Goal: Transaction & Acquisition: Obtain resource

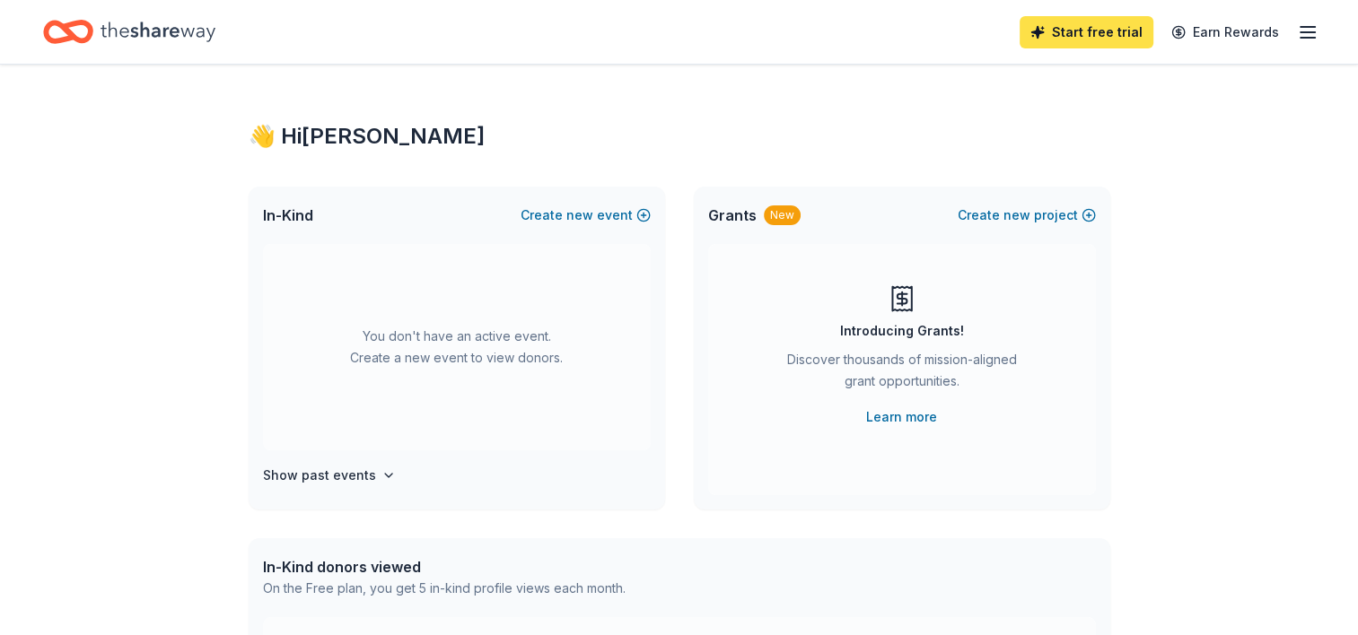
click at [1120, 35] on link "Start free trial" at bounding box center [1086, 32] width 134 height 32
click at [1109, 28] on link "Start free trial" at bounding box center [1086, 32] width 134 height 32
click at [1105, 31] on link "Start free trial" at bounding box center [1086, 32] width 134 height 32
click at [1301, 32] on icon "button" at bounding box center [1308, 33] width 22 height 22
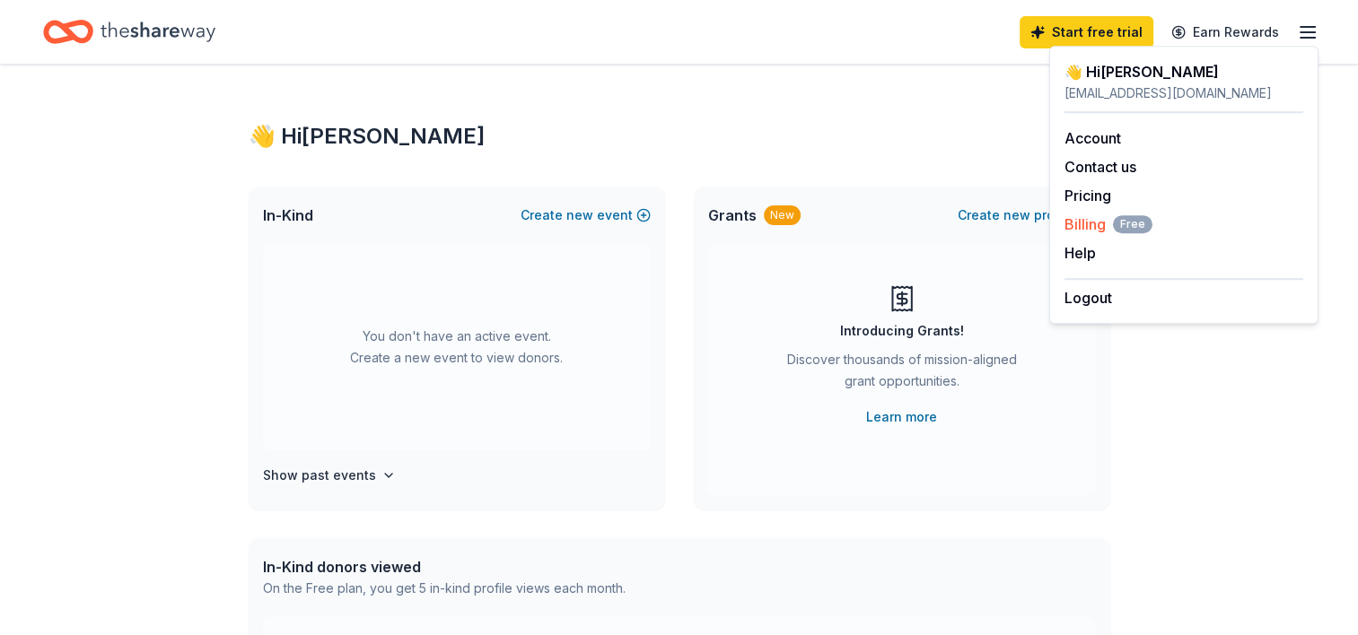
click at [1100, 231] on span "Billing Free" at bounding box center [1108, 225] width 88 height 22
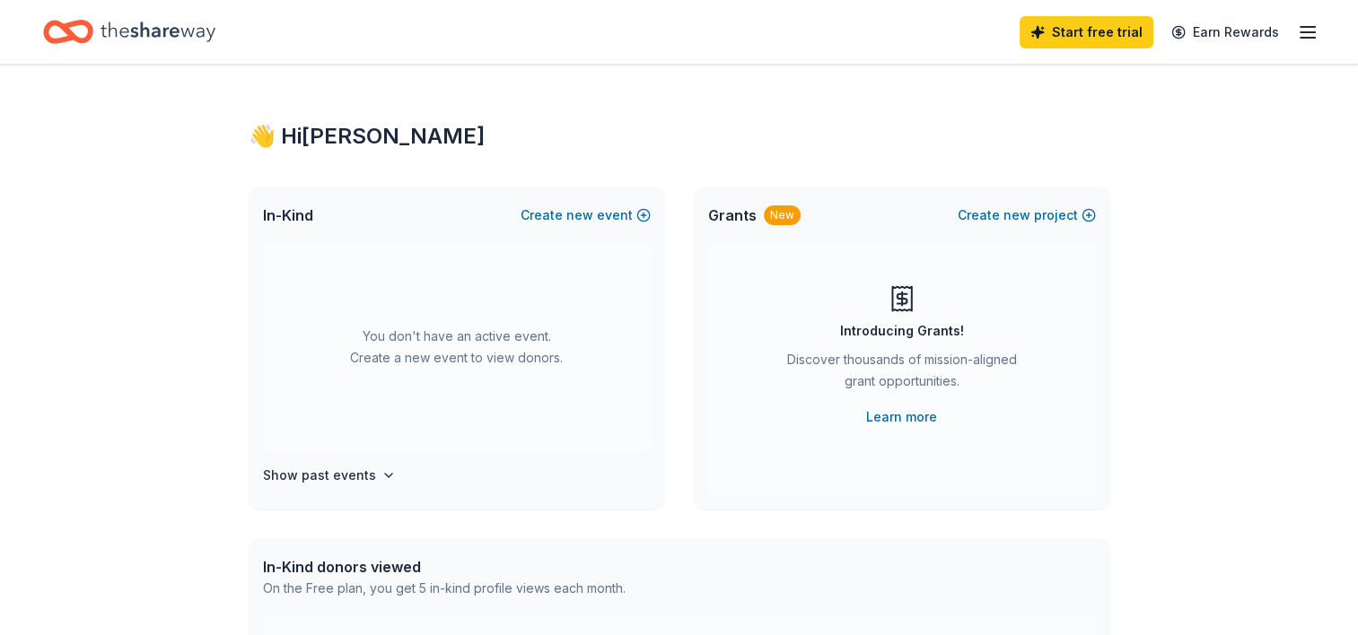
click at [1315, 35] on icon "button" at bounding box center [1308, 33] width 22 height 22
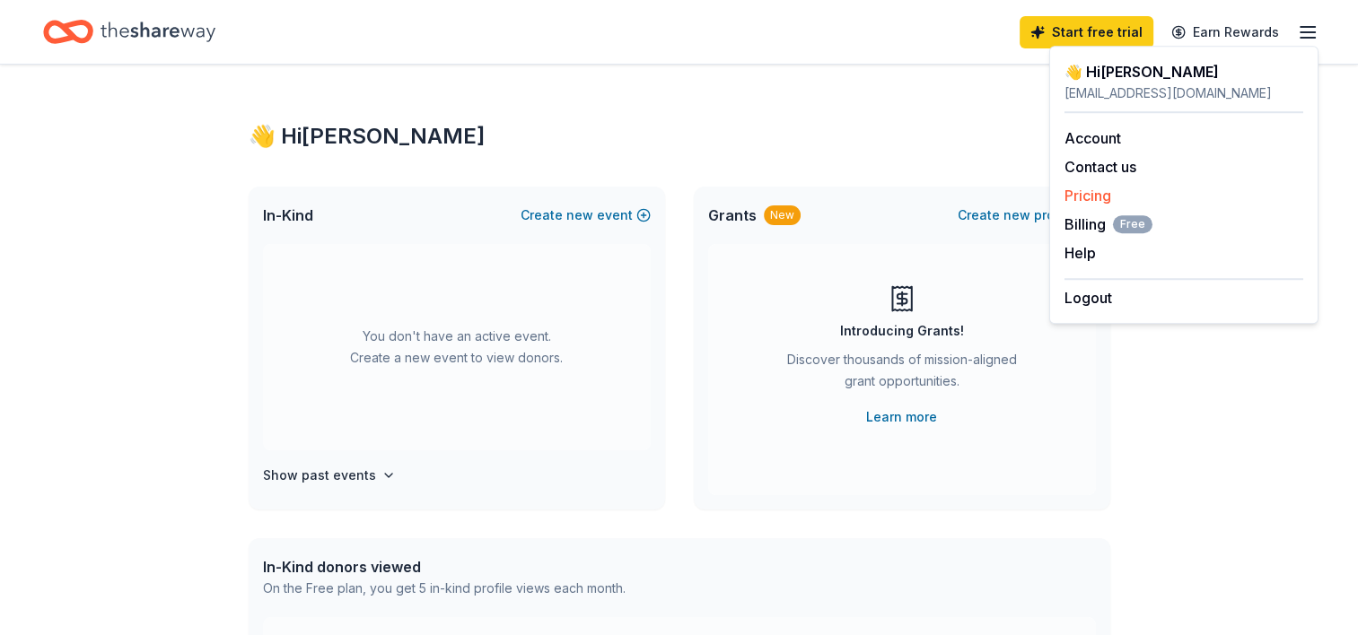
click at [1159, 193] on div "Pricing" at bounding box center [1183, 196] width 239 height 22
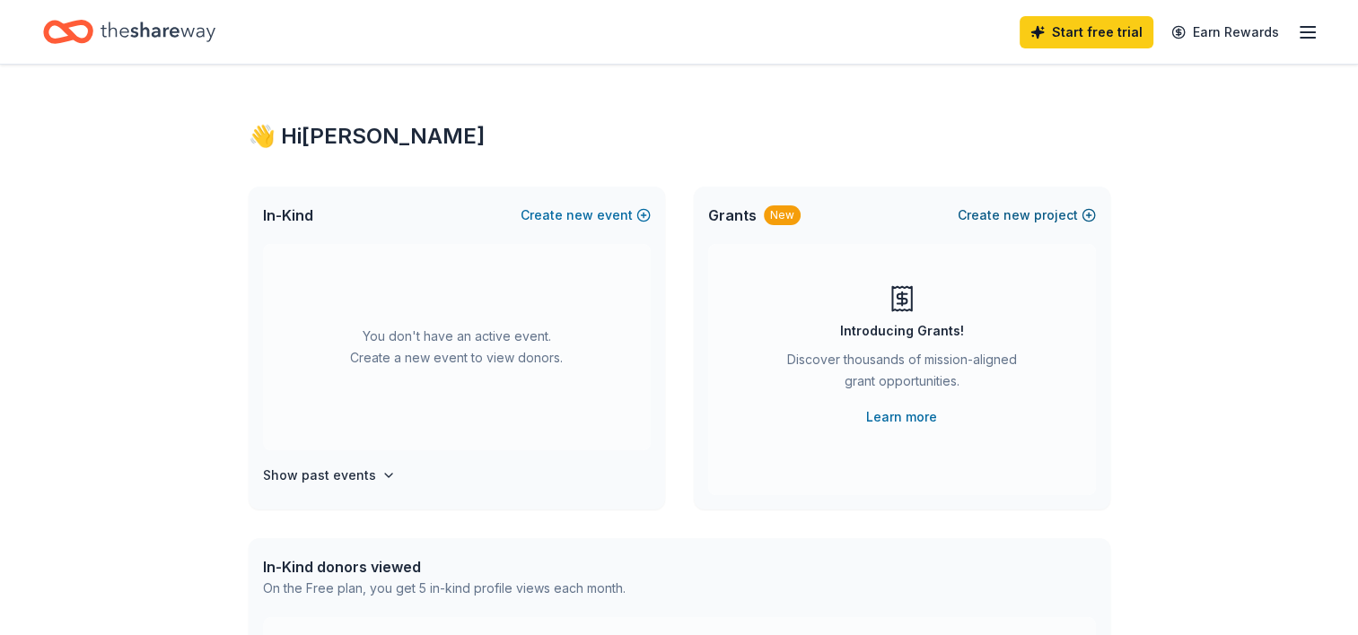
click at [1037, 213] on button "Create new project" at bounding box center [1027, 216] width 138 height 22
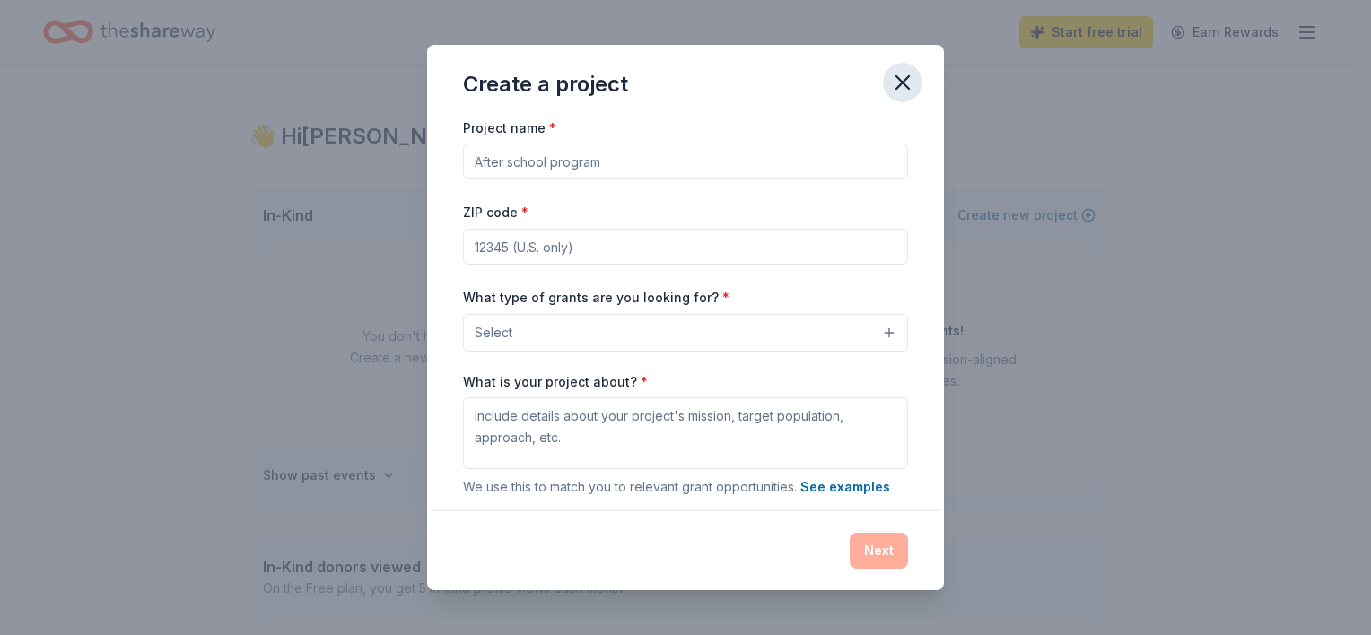
click at [894, 81] on icon "button" at bounding box center [902, 82] width 25 height 25
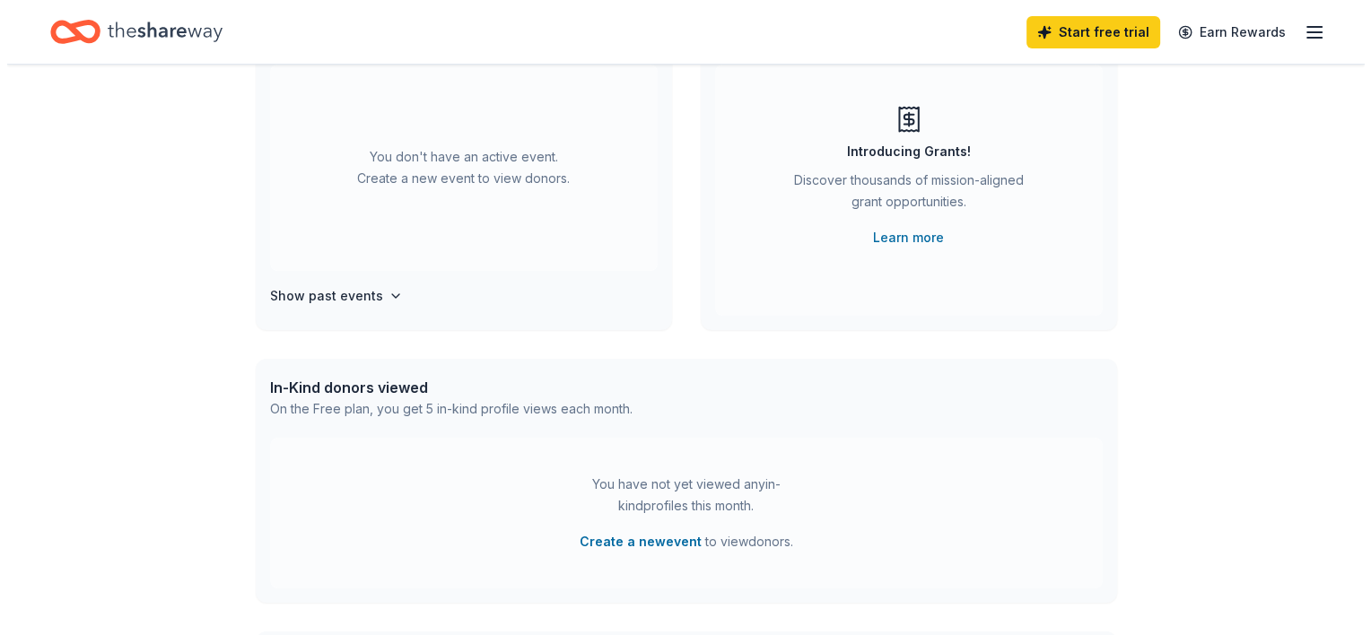
scroll to position [269, 0]
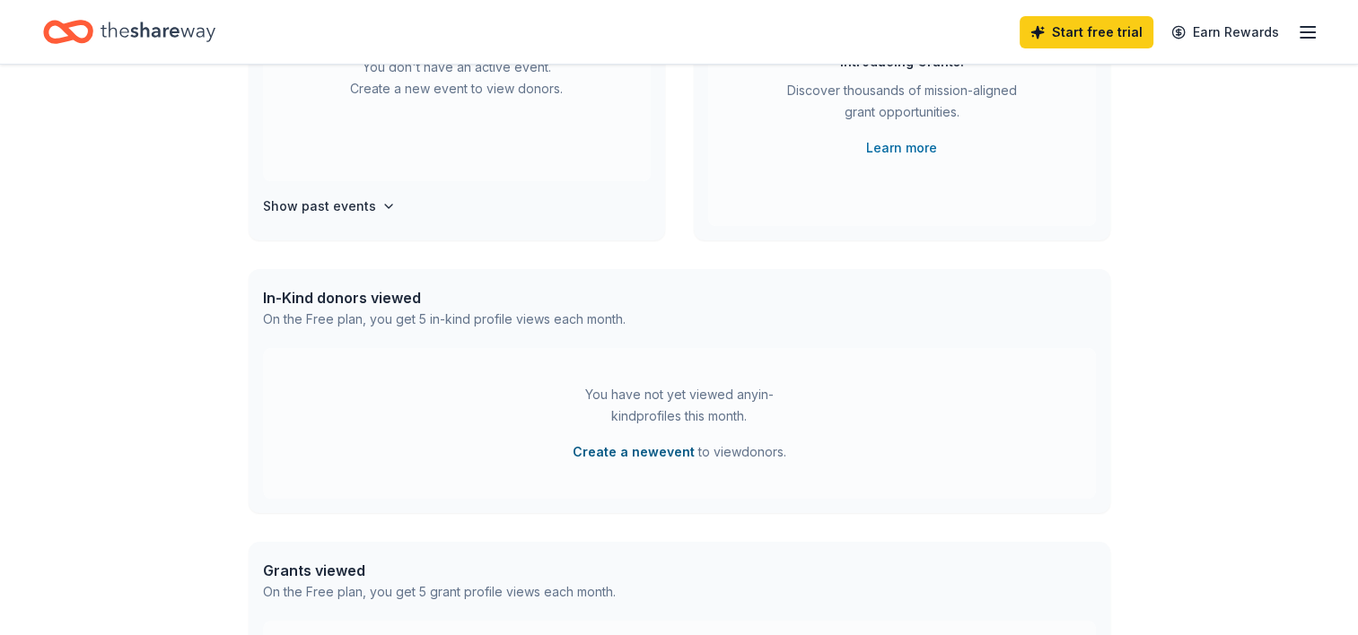
click at [672, 453] on button "Create a new event" at bounding box center [634, 453] width 122 height 22
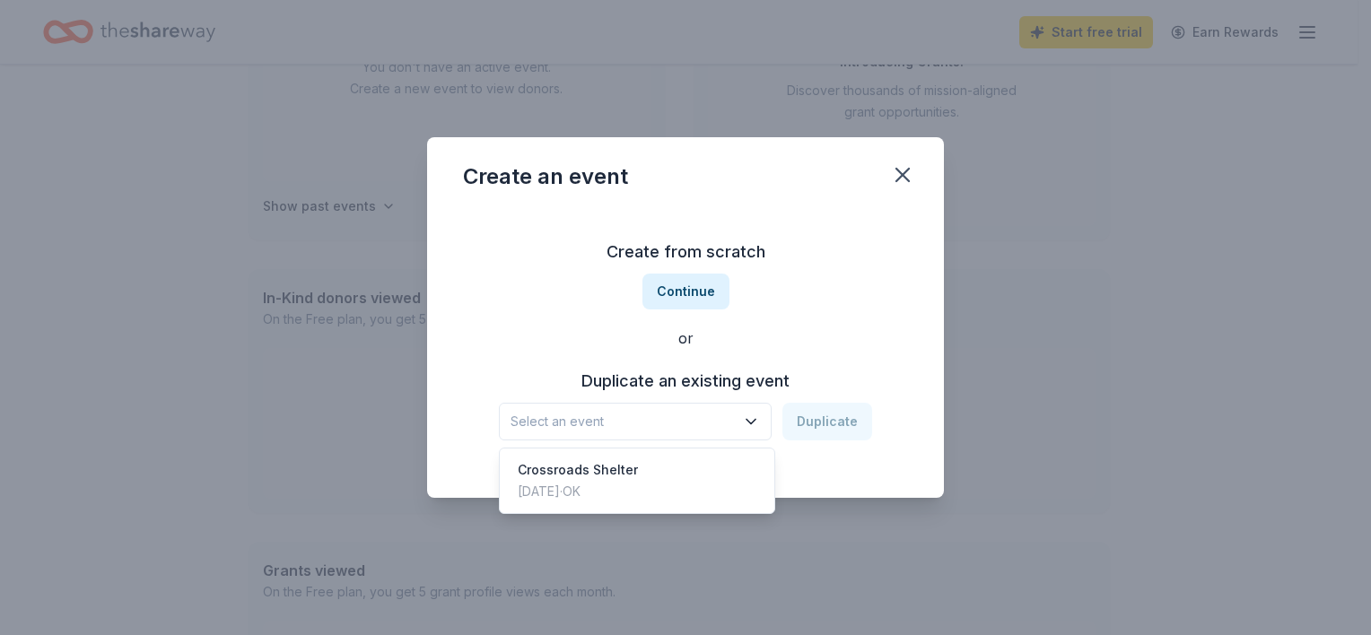
click at [735, 417] on span "Select an event" at bounding box center [623, 422] width 224 height 22
click at [700, 291] on div "Create from scratch Continue or Duplicate an existing event Select an event Dup…" at bounding box center [685, 339] width 445 height 260
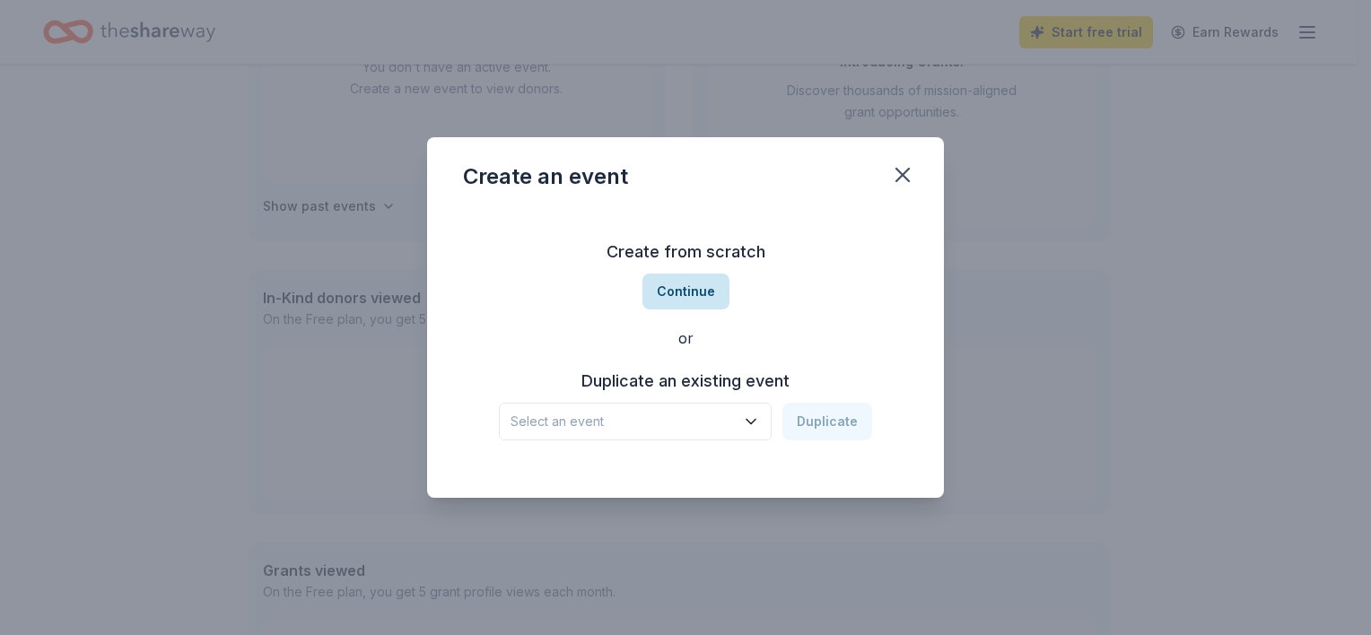
click at [698, 292] on button "Continue" at bounding box center [686, 292] width 87 height 36
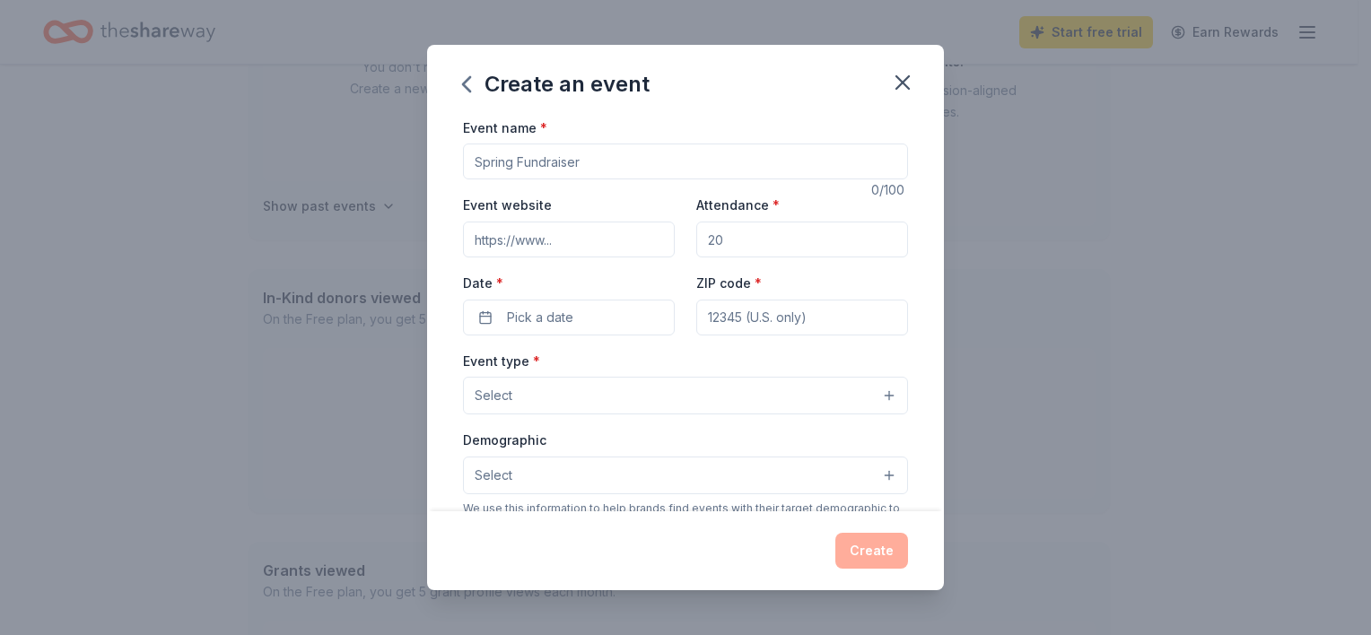
click at [607, 156] on input "Event name *" at bounding box center [685, 162] width 445 height 36
type input "Employee Wellness Challanges"
click at [595, 248] on input "Event website" at bounding box center [569, 240] width 212 height 36
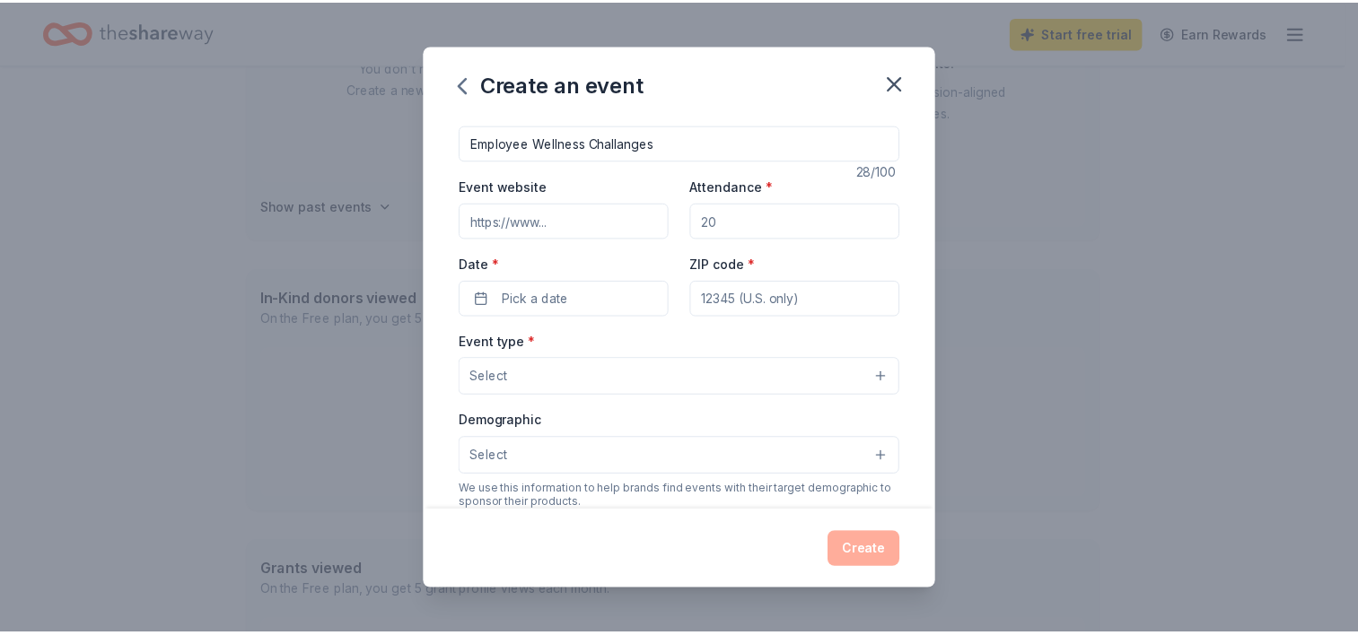
scroll to position [7, 0]
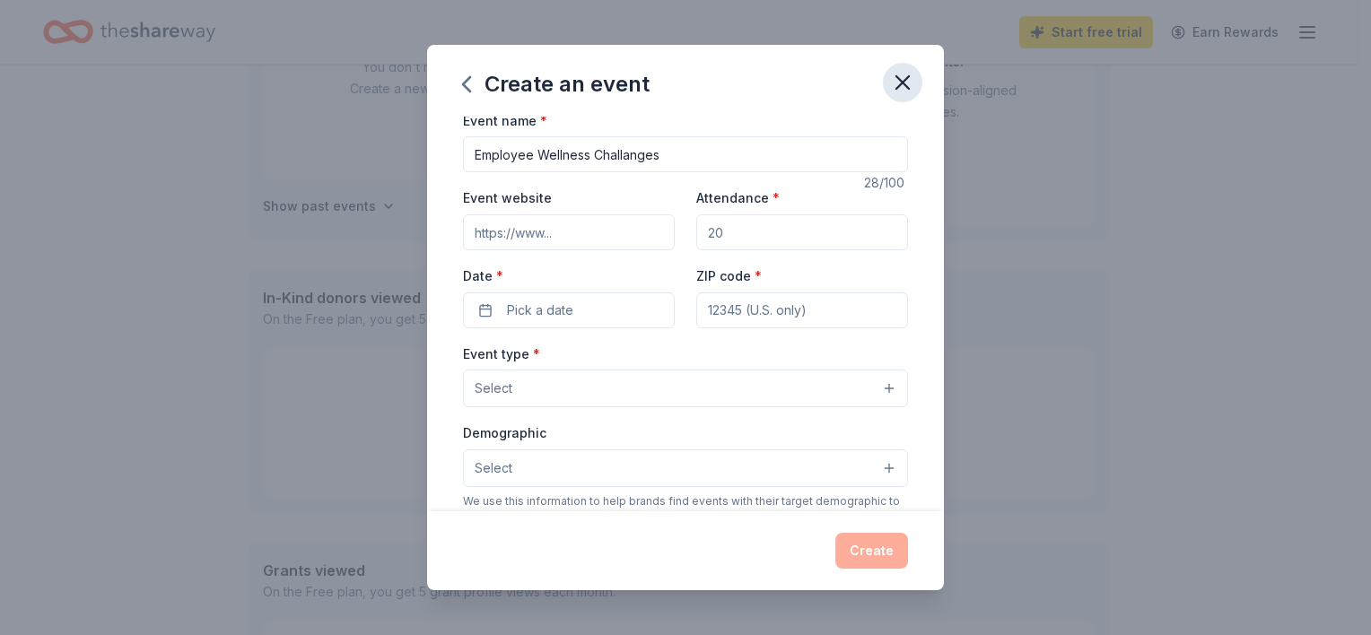
click at [901, 84] on icon "button" at bounding box center [903, 82] width 13 height 13
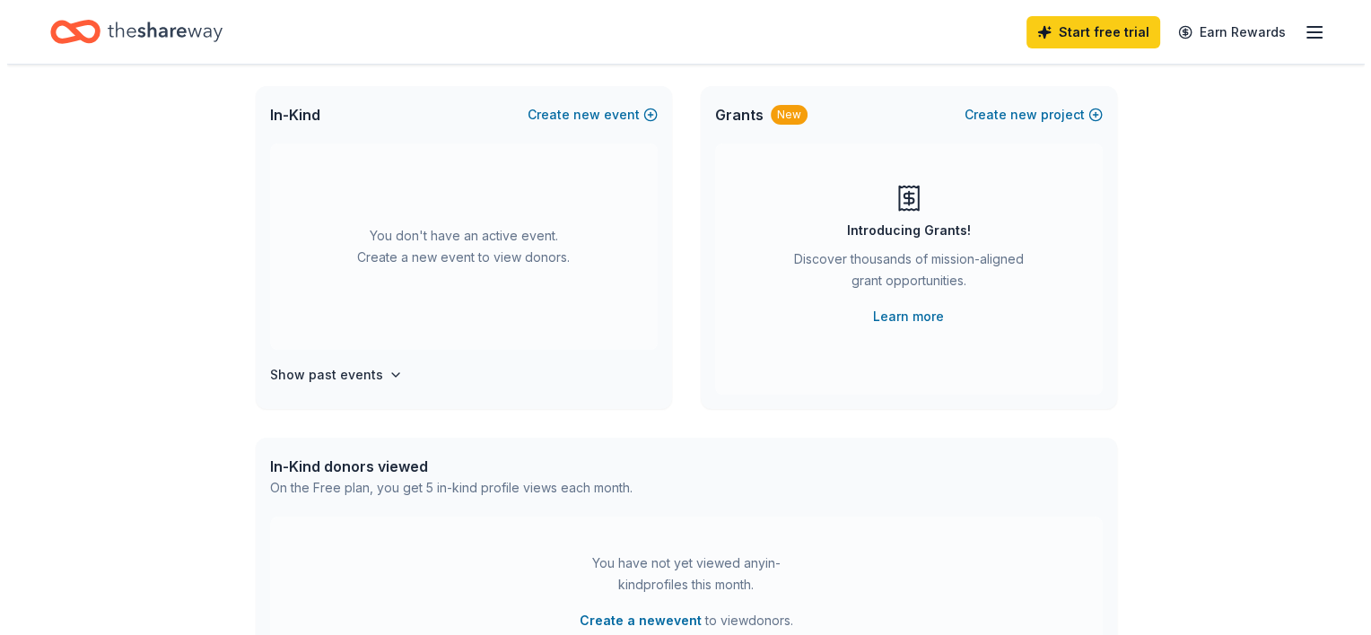
scroll to position [90, 0]
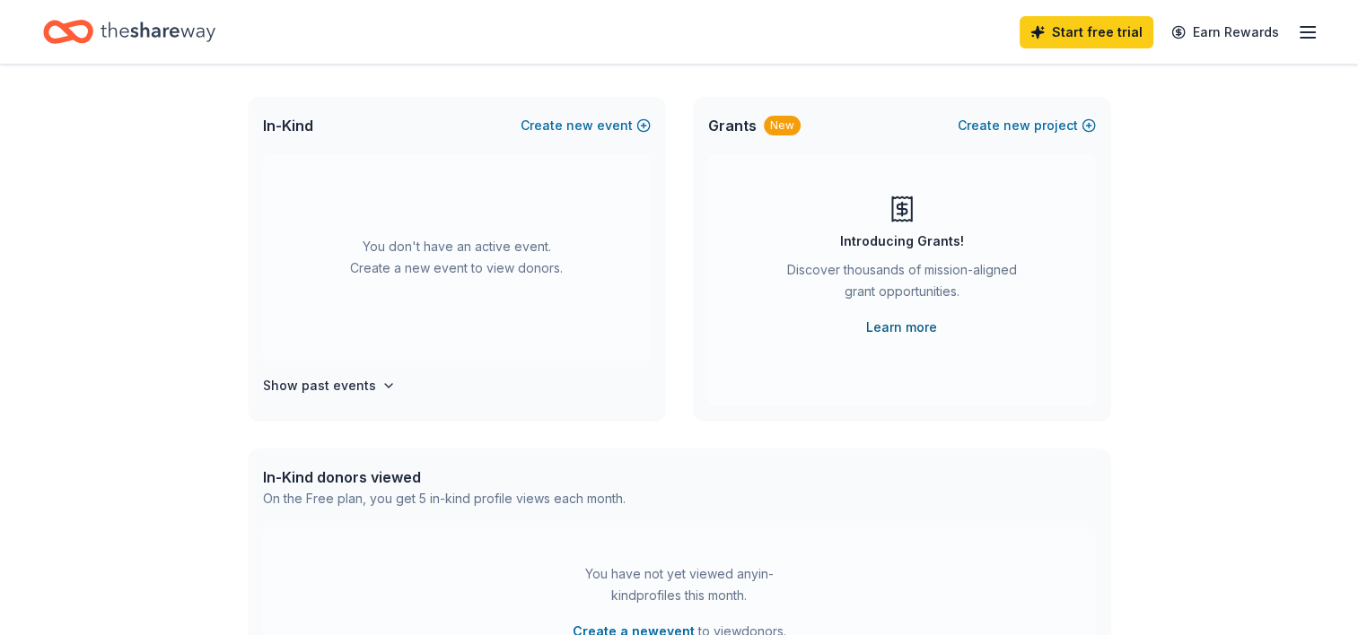
click at [908, 327] on link "Learn more" at bounding box center [901, 328] width 71 height 22
click at [1037, 129] on button "Create new project" at bounding box center [1027, 126] width 138 height 22
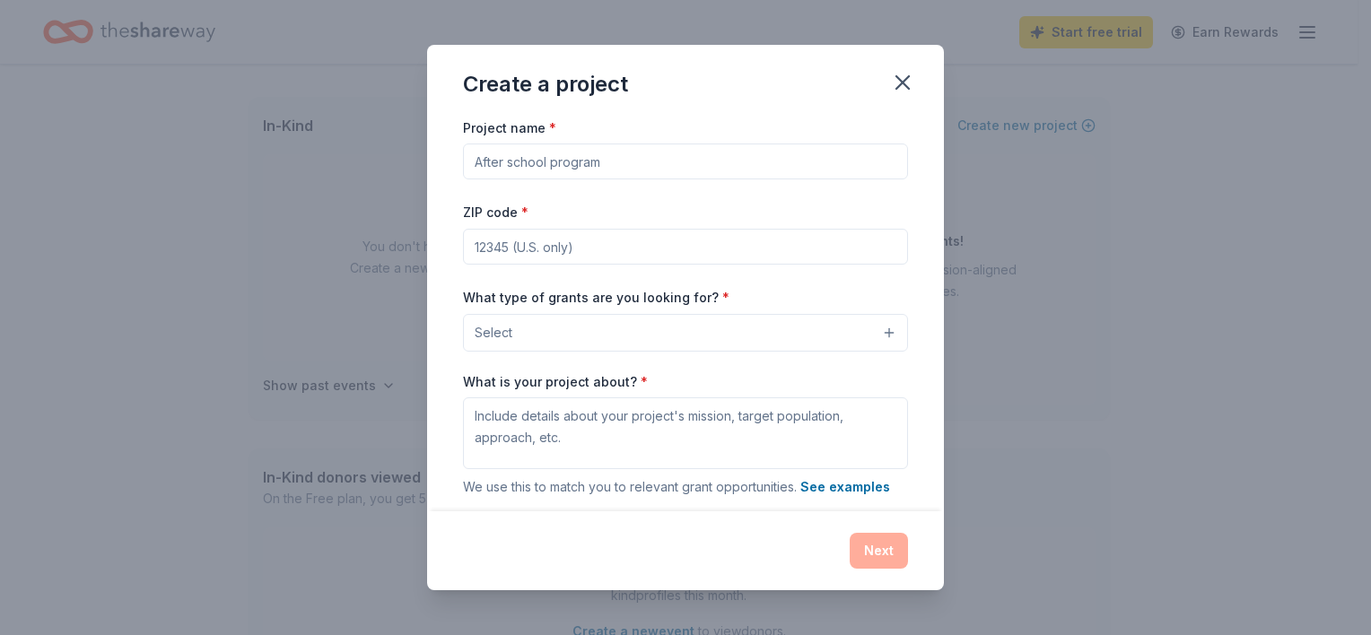
click at [587, 164] on input "Project name *" at bounding box center [685, 162] width 445 height 36
type input "SFFLC"
click at [603, 247] on input "ZIP code *" at bounding box center [685, 247] width 445 height 36
type input "73118"
click at [595, 337] on button "Select" at bounding box center [685, 333] width 445 height 38
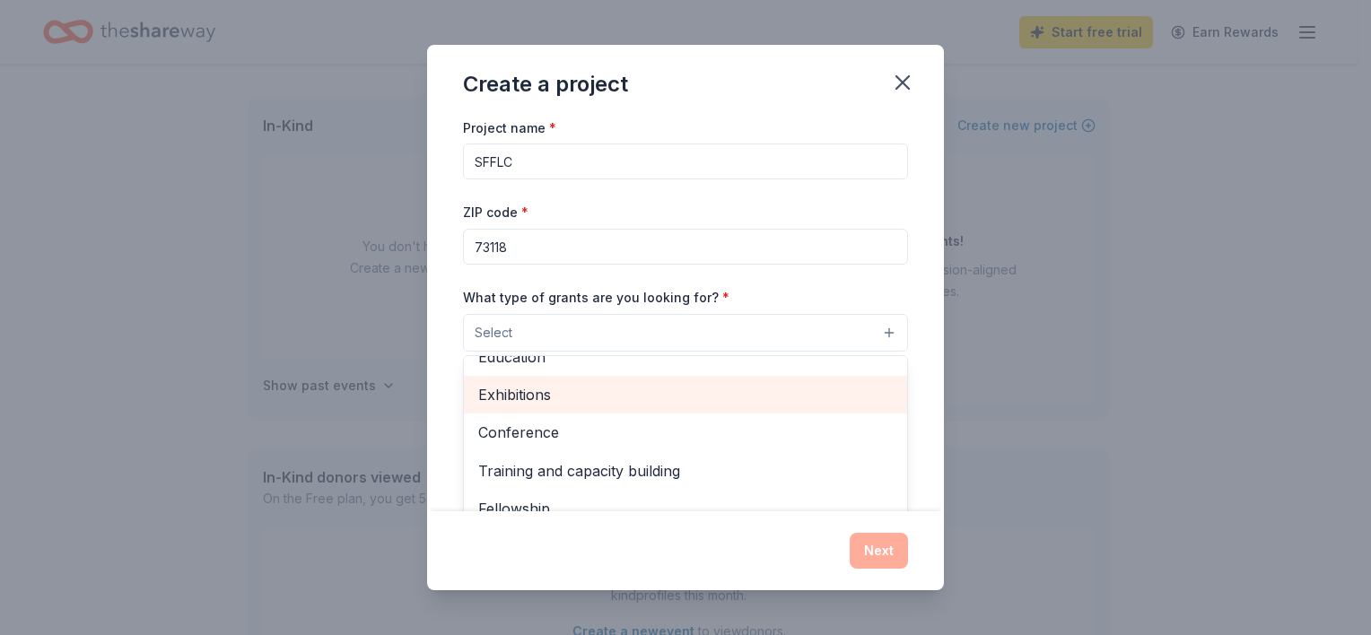
scroll to position [0, 0]
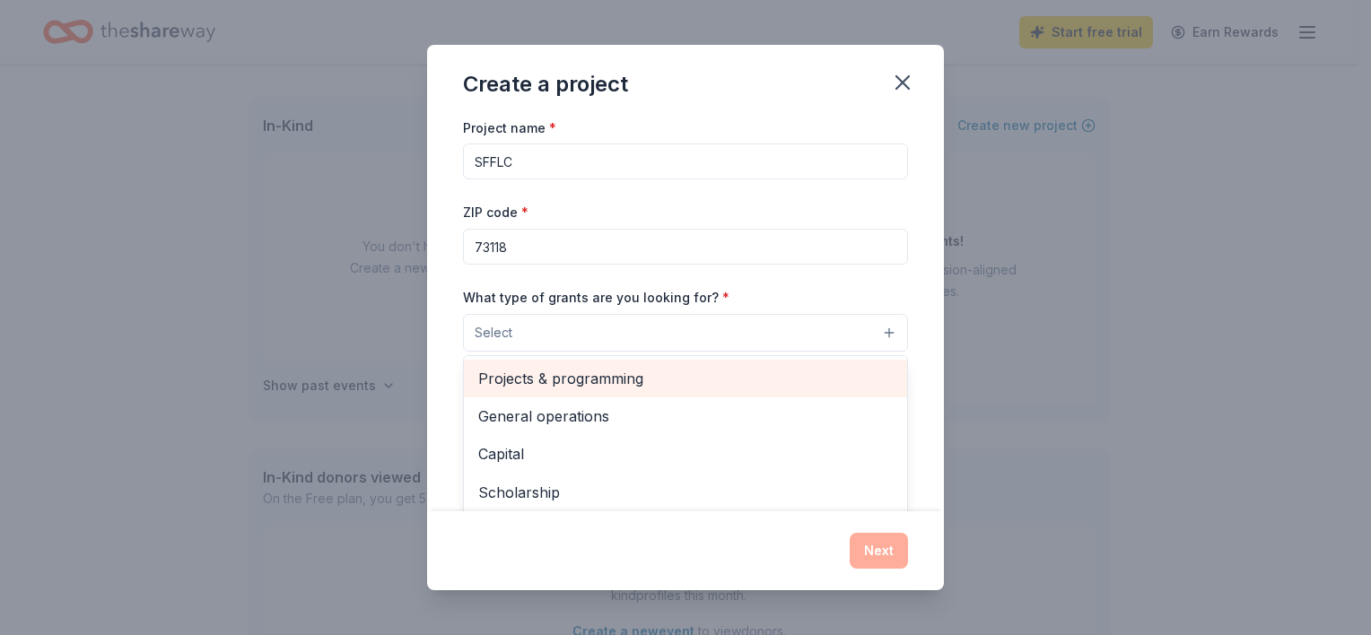
click at [603, 384] on span "Projects & programming" at bounding box center [685, 378] width 415 height 23
click at [610, 389] on span "General operations" at bounding box center [685, 380] width 415 height 23
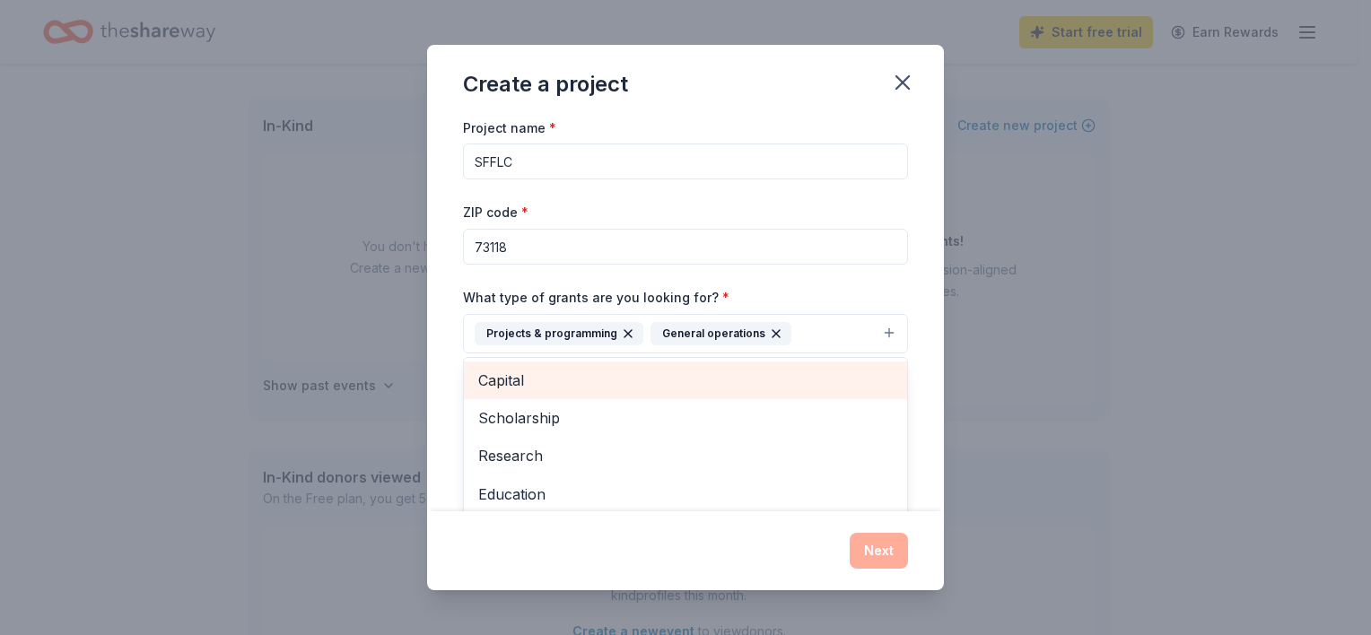
click at [563, 388] on span "Capital" at bounding box center [685, 380] width 415 height 23
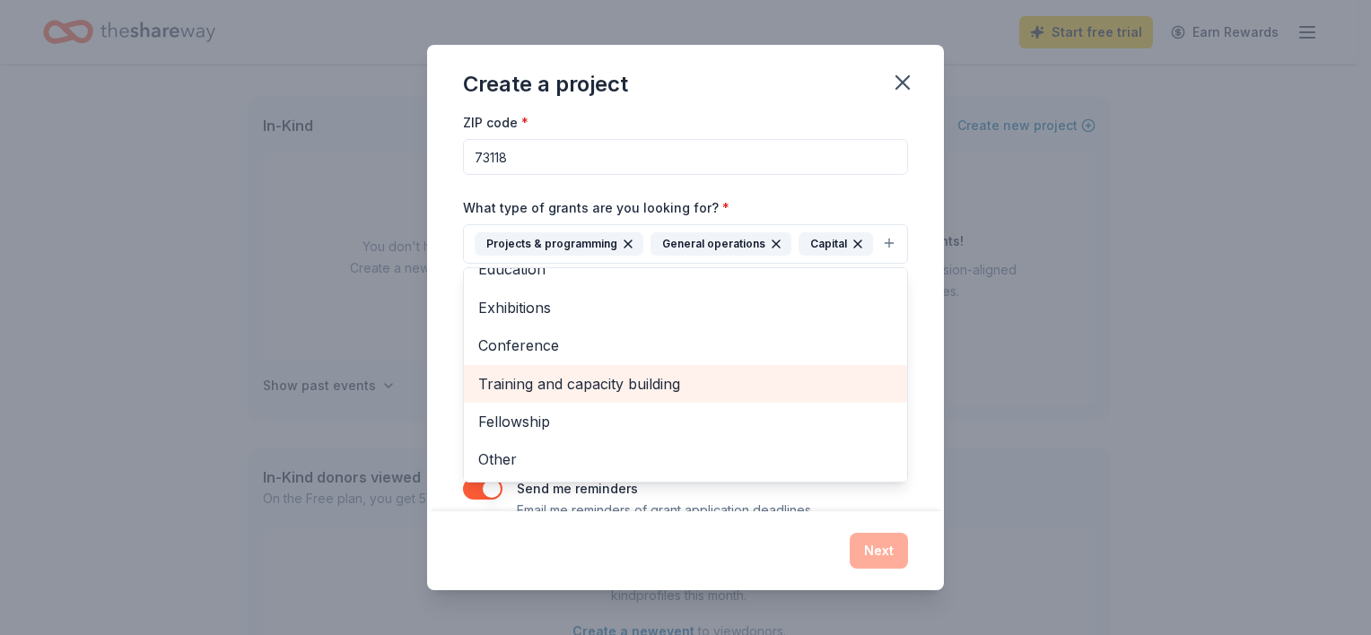
scroll to position [158, 0]
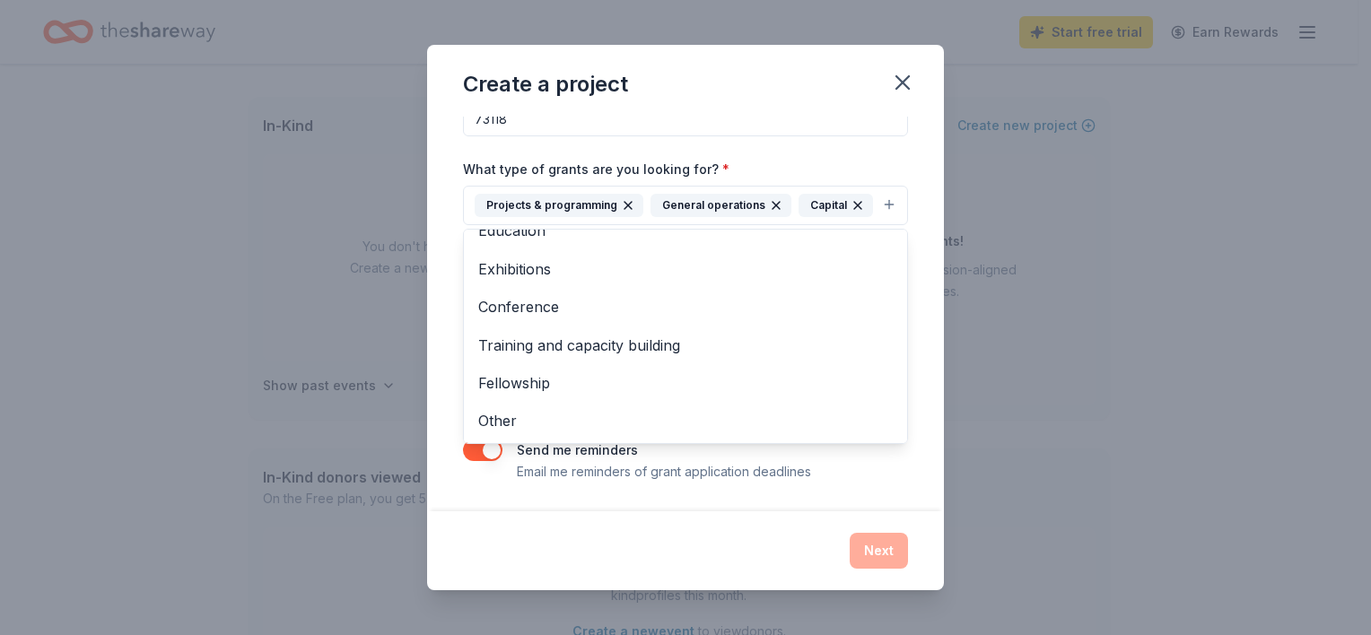
click at [916, 406] on div "Project name * SFFLC ZIP code * 73118 What type of grants are you looking for? …" at bounding box center [685, 314] width 517 height 395
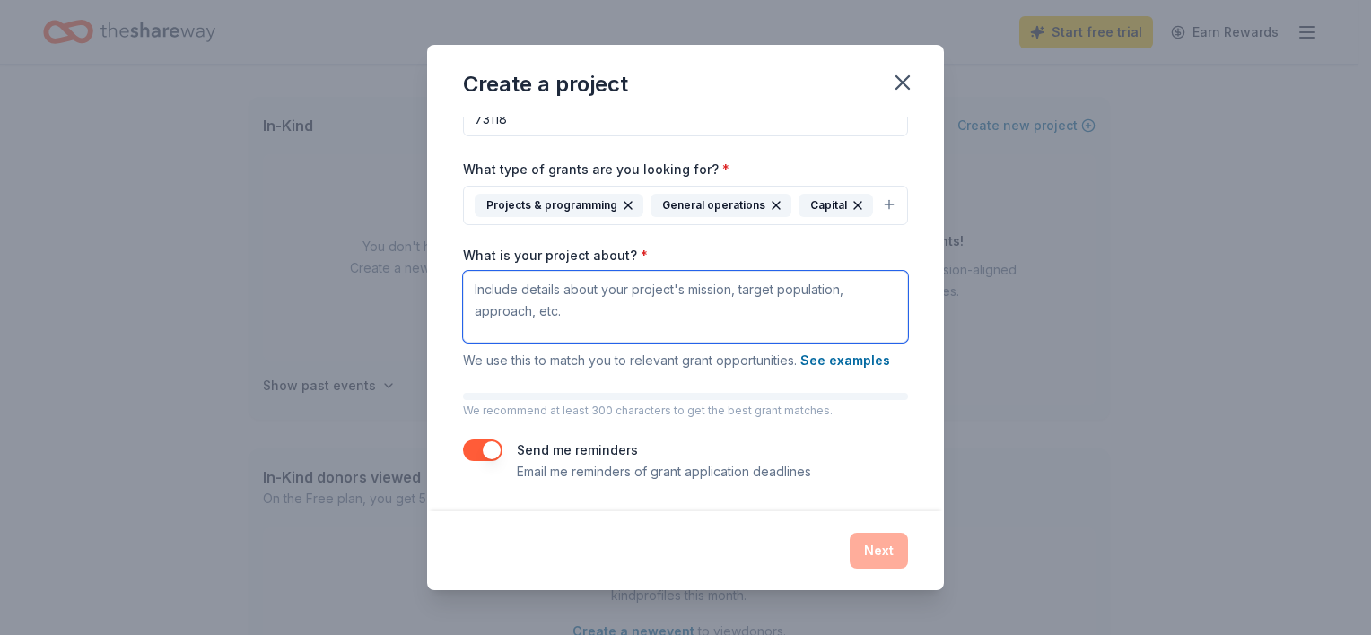
click at [544, 292] on textarea "What is your project about? *" at bounding box center [685, 307] width 445 height 72
paste textarea "The mission of the Santa Fe Family Life Center ("SFFLC") is to improve the heal…"
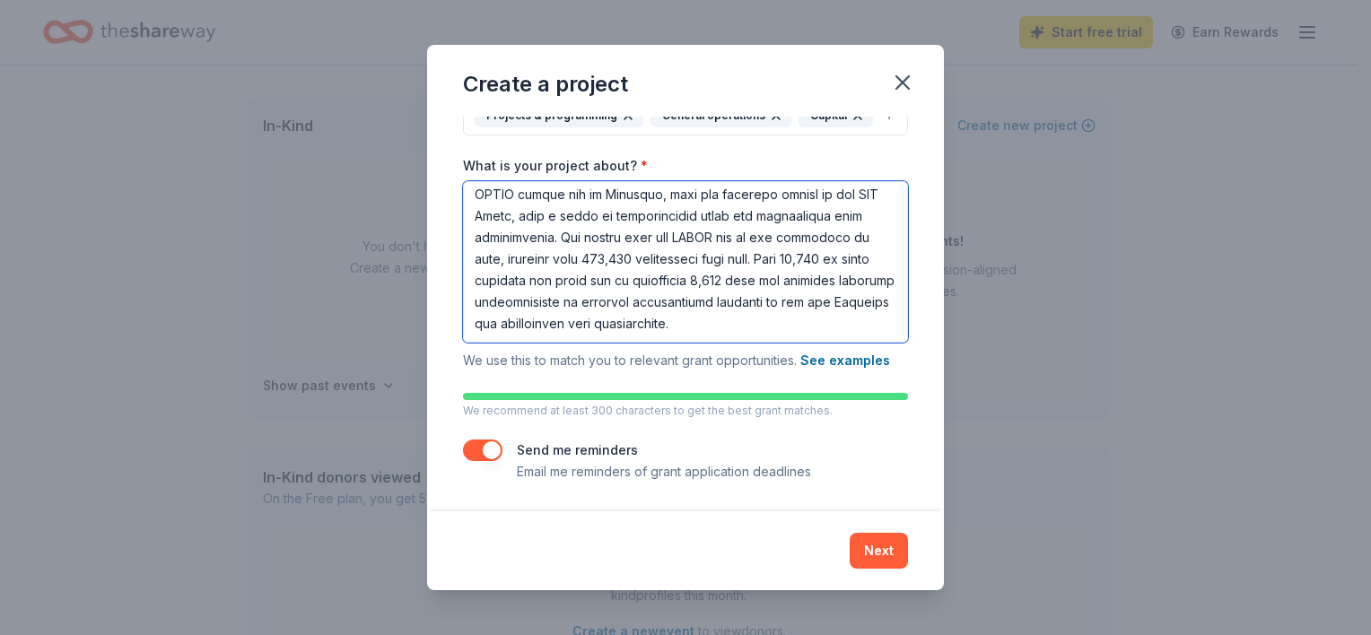
scroll to position [248, 0]
type textarea "The mission of the Santa Fe Family Life Center ("SFFLC") is to improve the heal…"
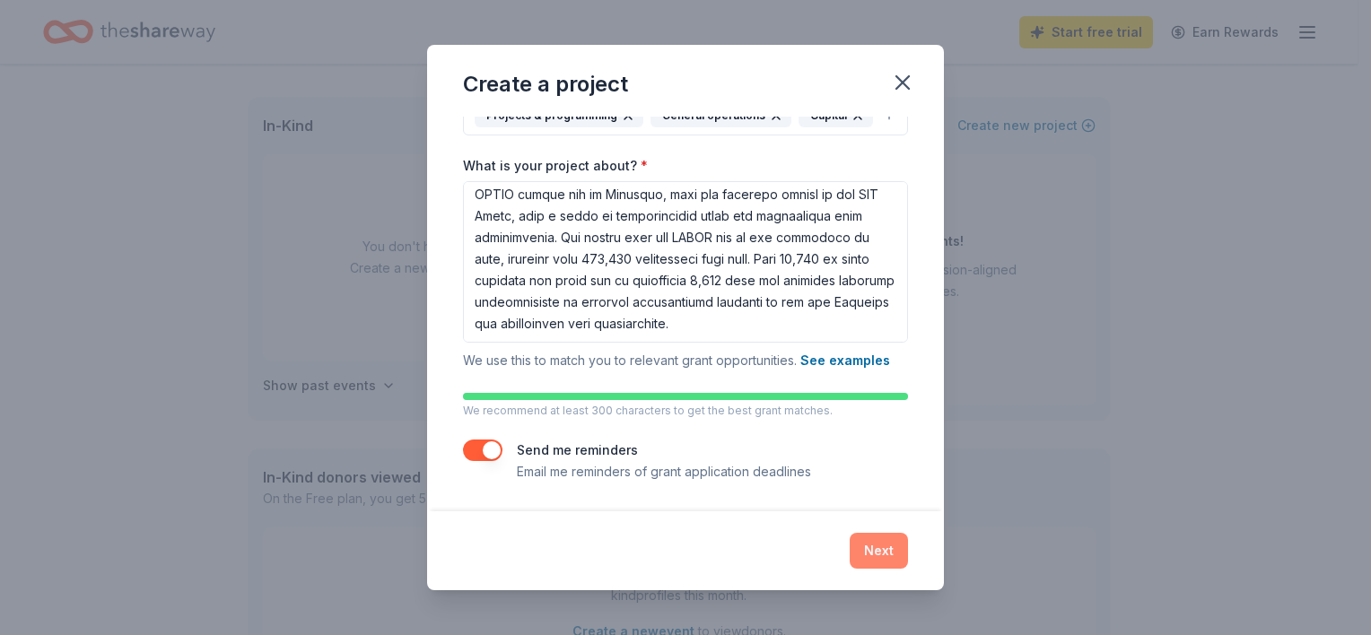
click at [870, 549] on button "Next" at bounding box center [879, 551] width 58 height 36
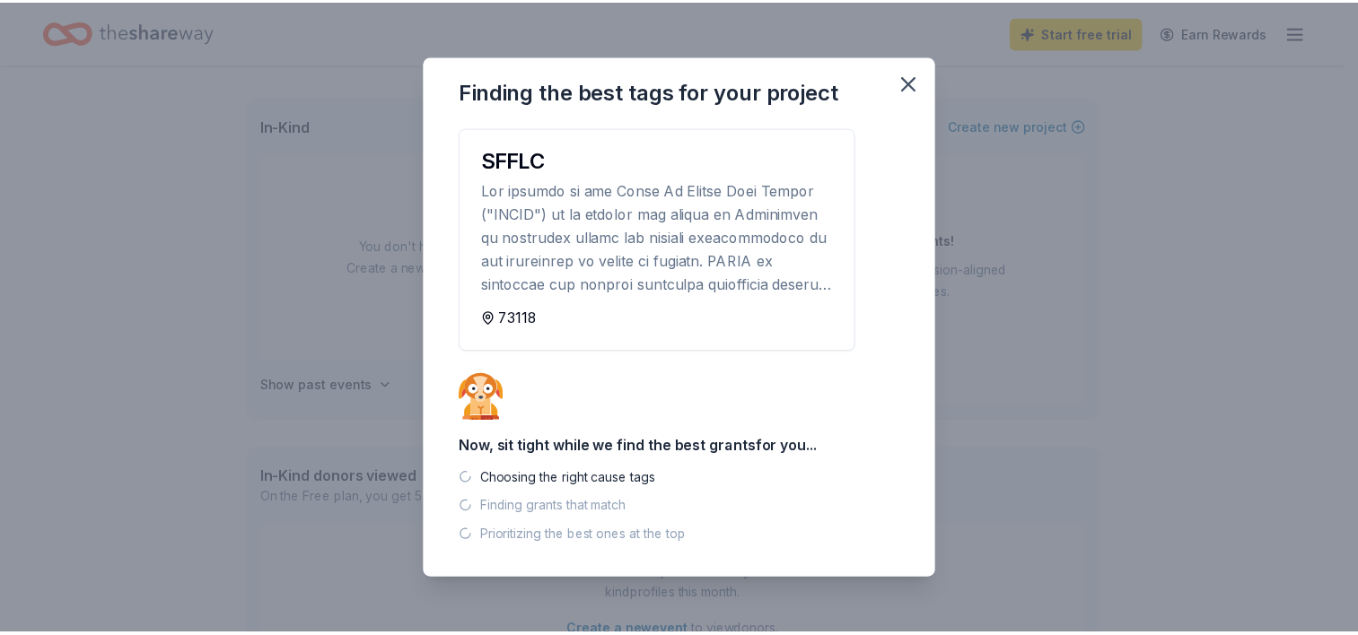
scroll to position [0, 0]
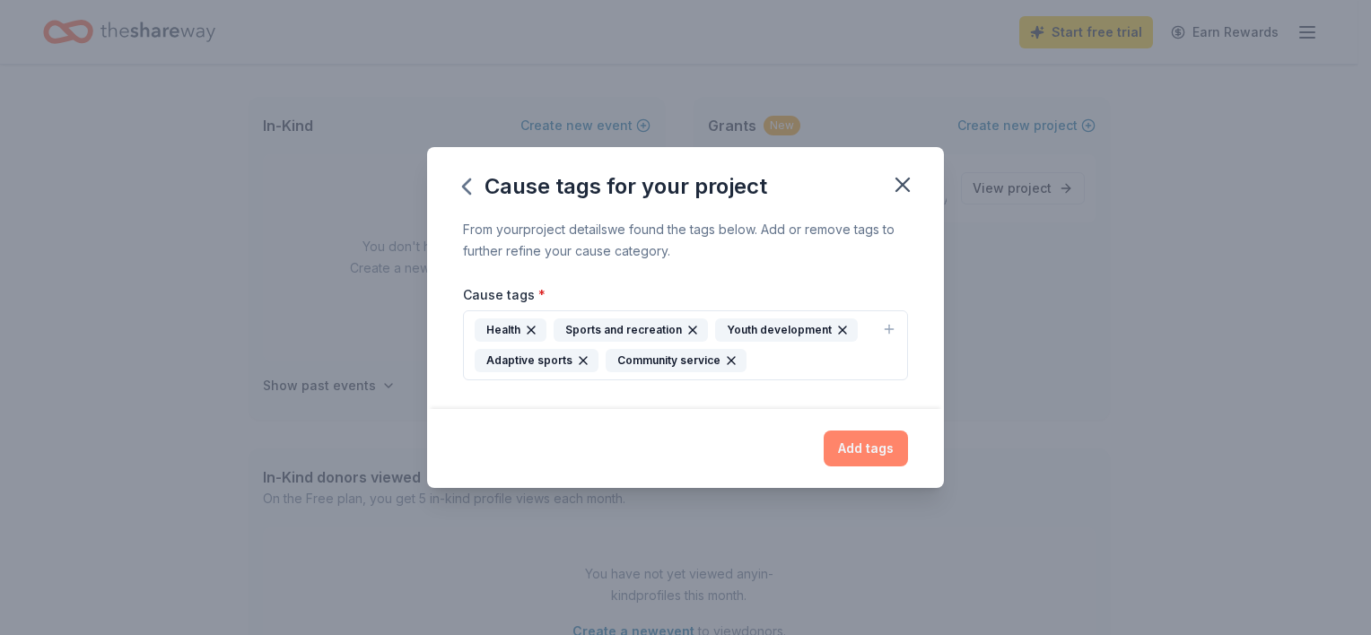
click at [870, 448] on button "Add tags" at bounding box center [866, 449] width 84 height 36
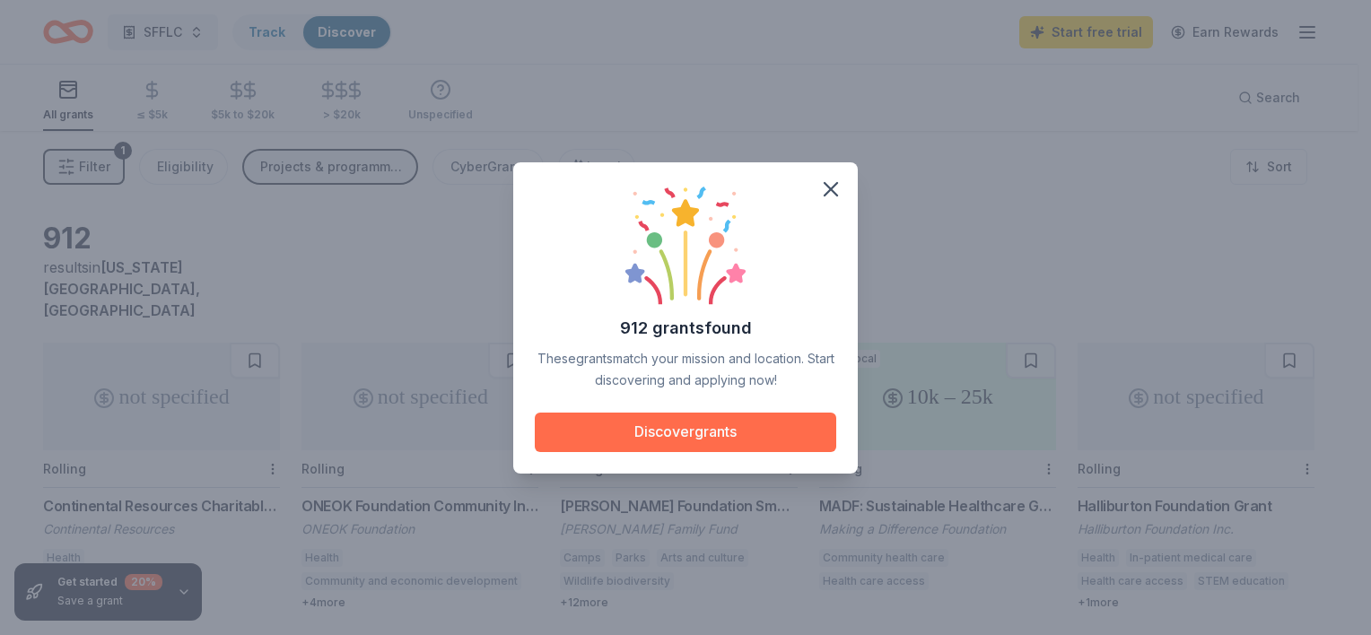
click at [731, 423] on button "Discover grants" at bounding box center [686, 432] width 302 height 39
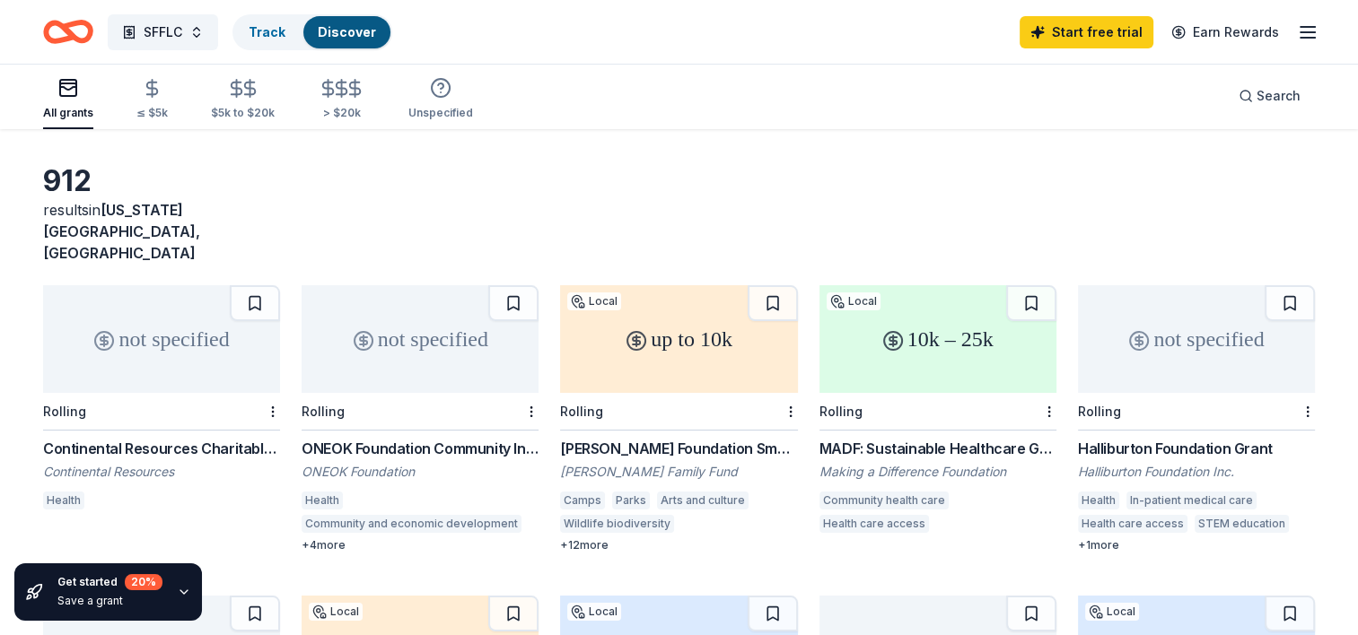
scroll to position [90, 0]
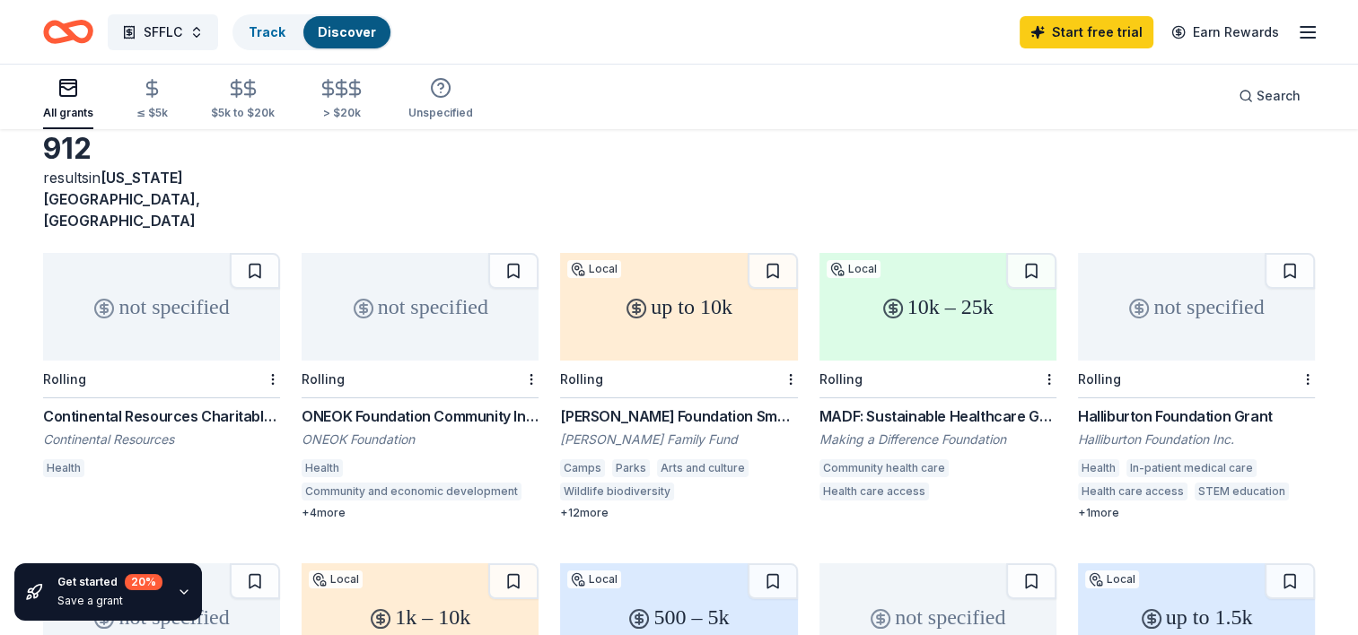
click at [163, 266] on div "not specified" at bounding box center [161, 307] width 237 height 108
click at [1303, 34] on icon "button" at bounding box center [1308, 33] width 22 height 22
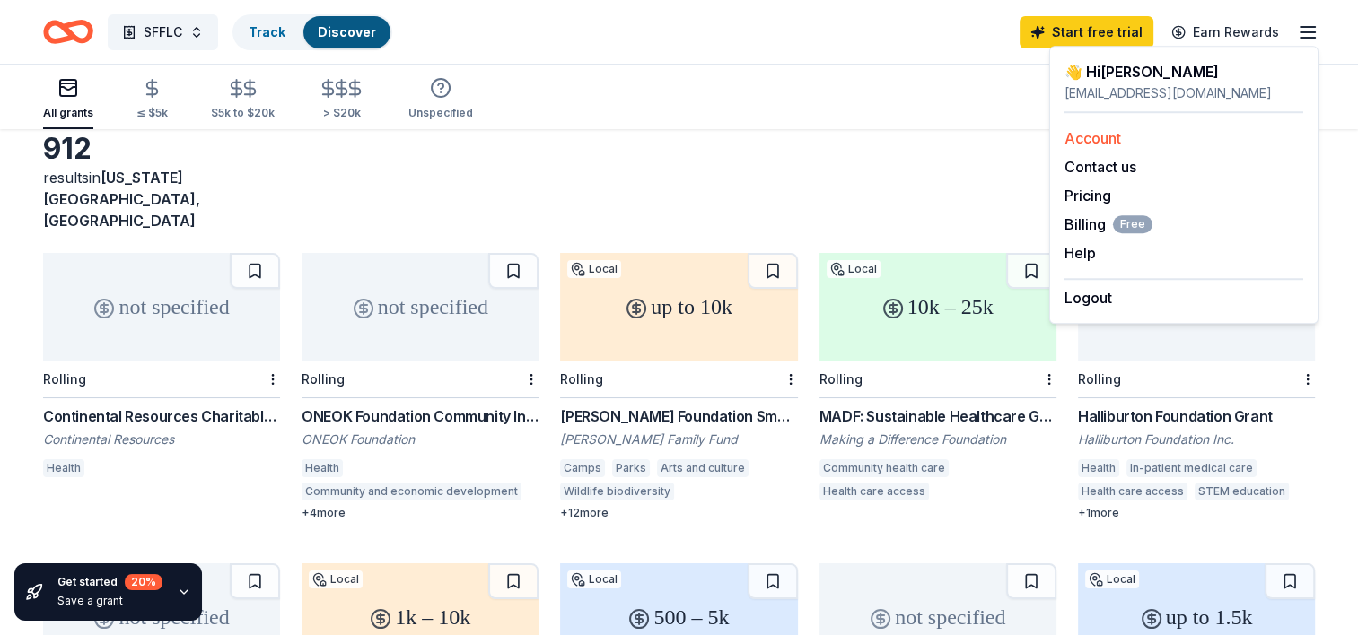
click at [1103, 137] on link "Account" at bounding box center [1092, 138] width 57 height 18
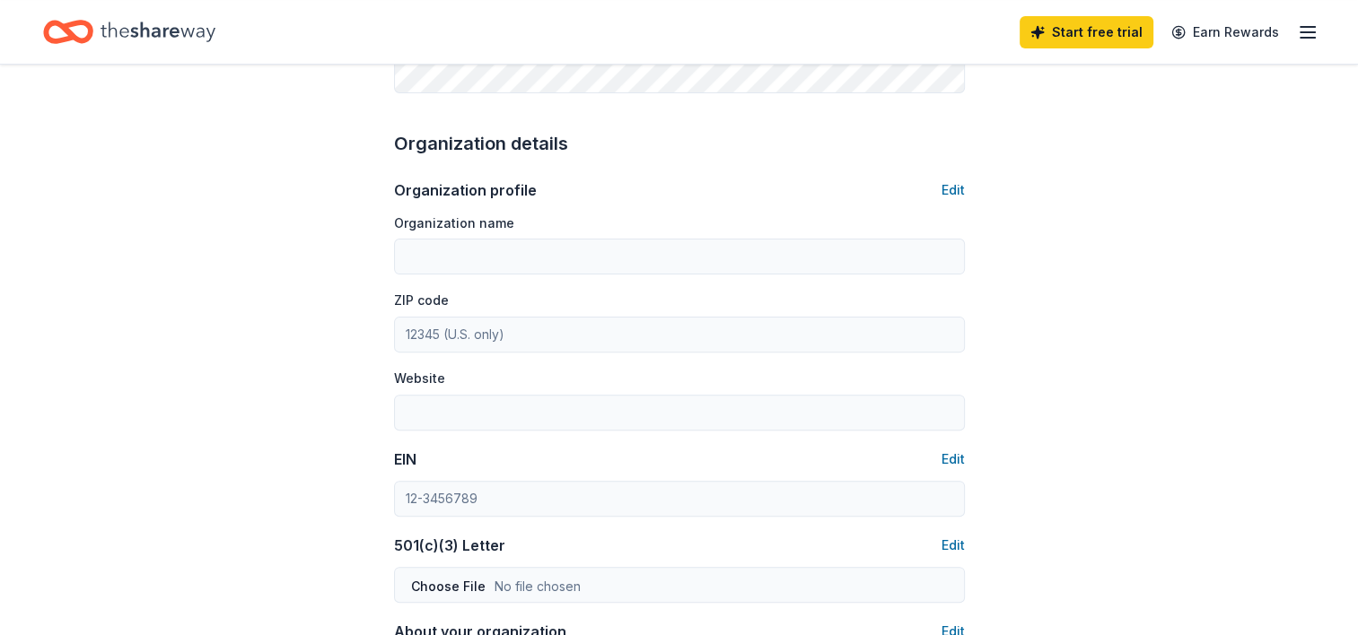
scroll to position [533, 0]
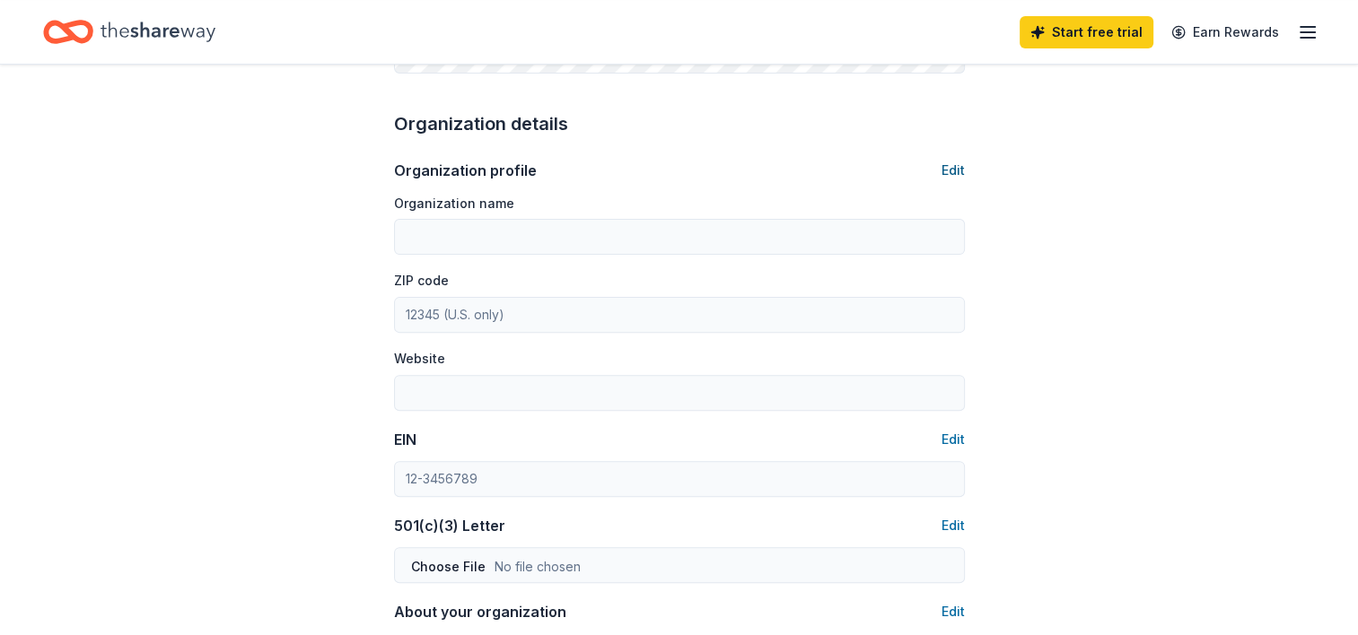
click at [949, 170] on button "Edit" at bounding box center [952, 171] width 23 height 22
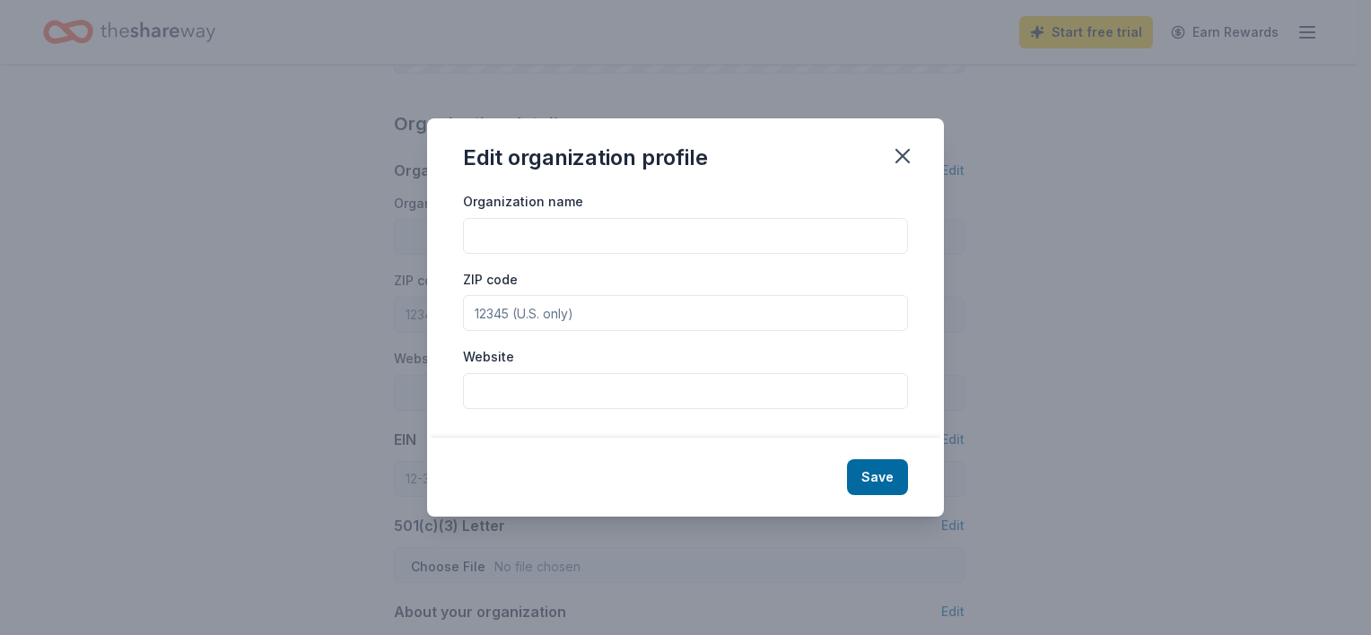
click at [530, 230] on input "Organization name" at bounding box center [685, 236] width 445 height 36
type input "R"
click at [897, 156] on icon "button" at bounding box center [902, 156] width 25 height 25
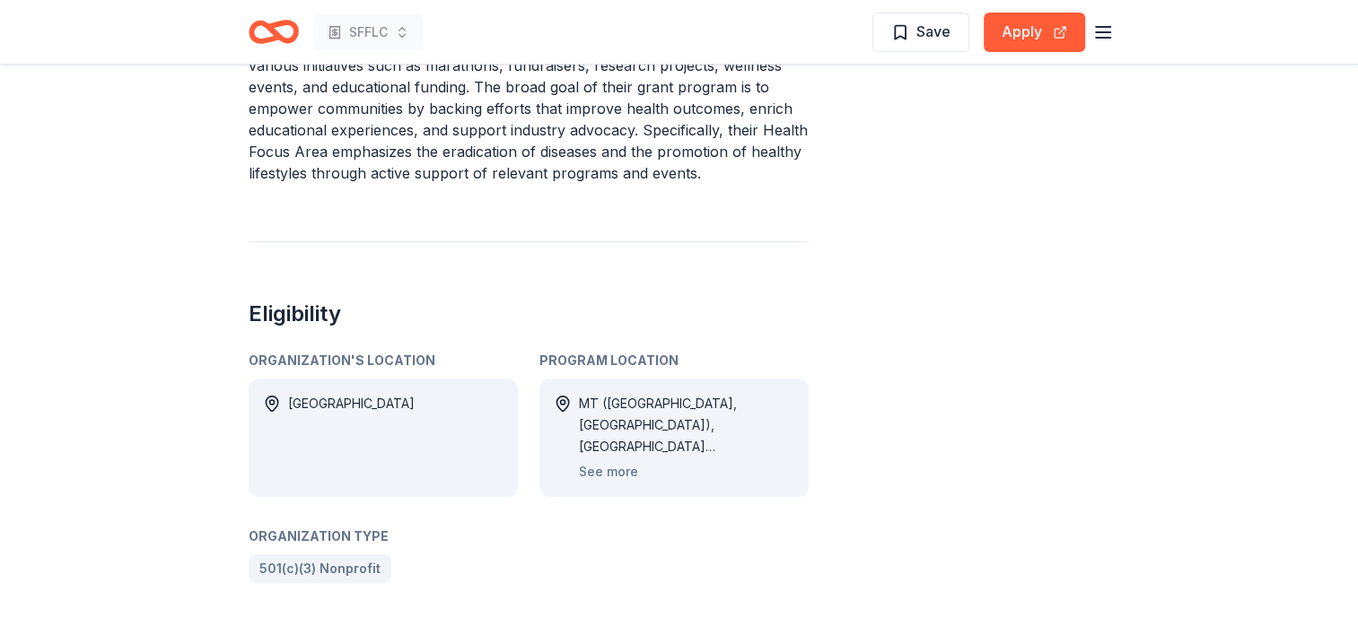
scroll to position [808, 0]
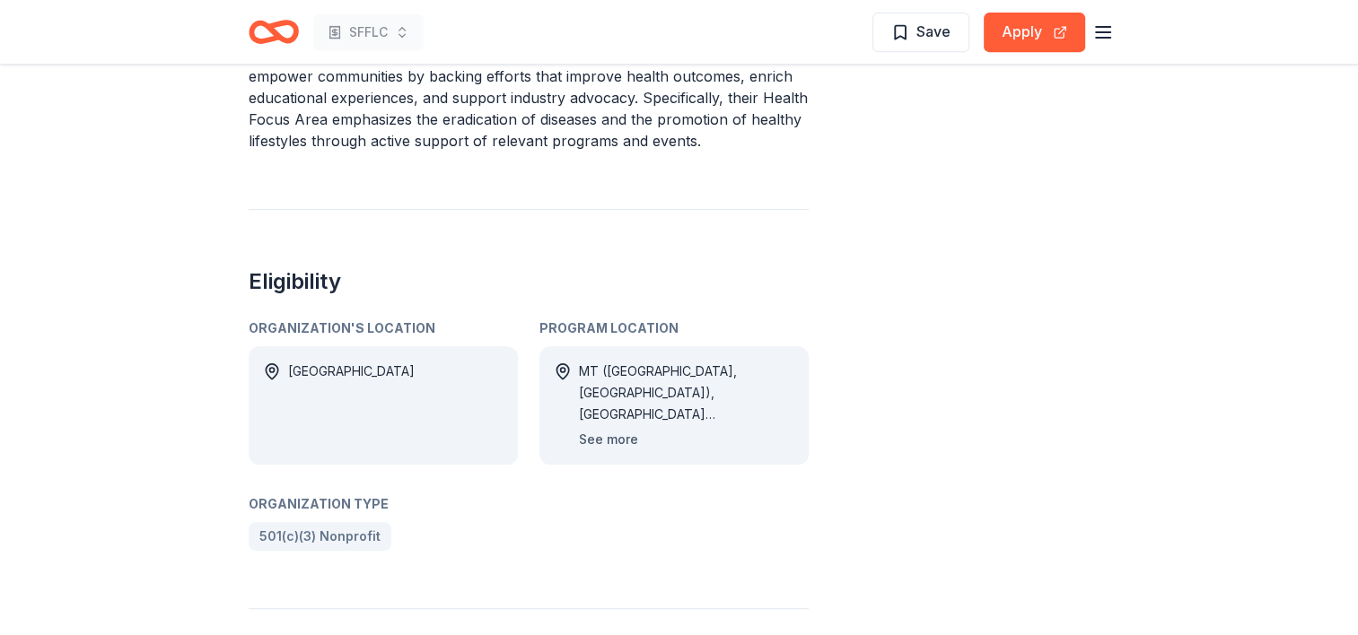
click at [605, 443] on button "See more" at bounding box center [608, 440] width 59 height 22
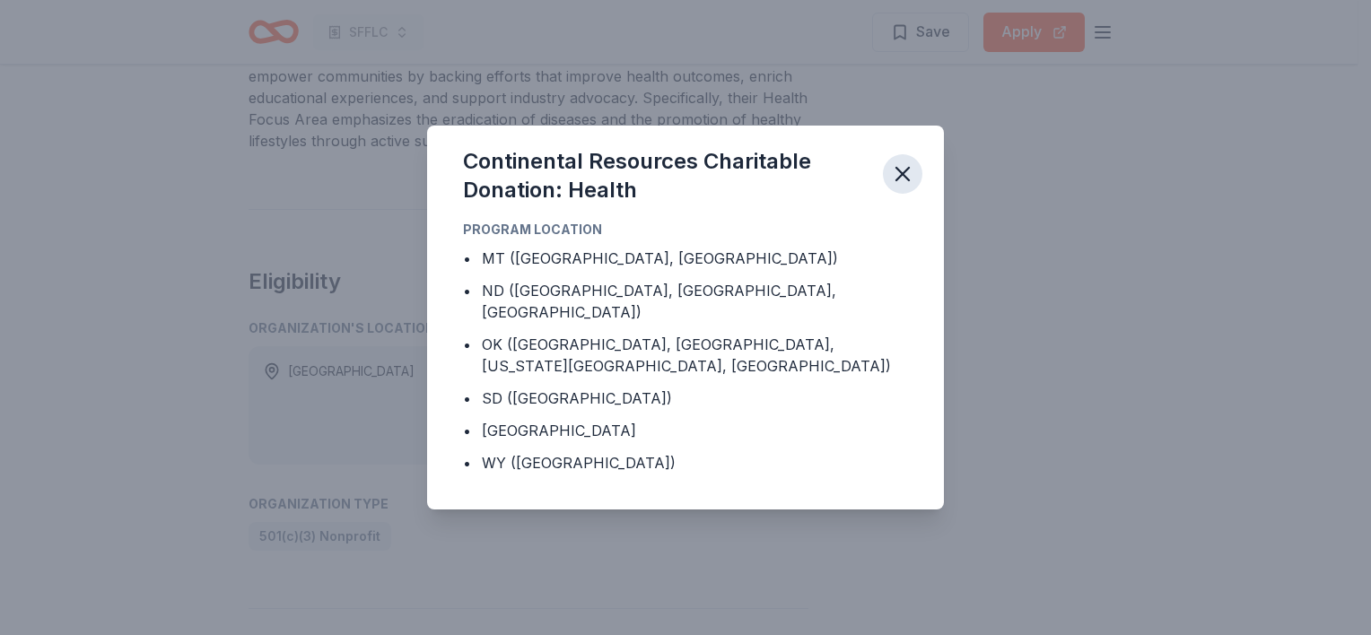
click at [912, 170] on button "button" at bounding box center [902, 173] width 39 height 39
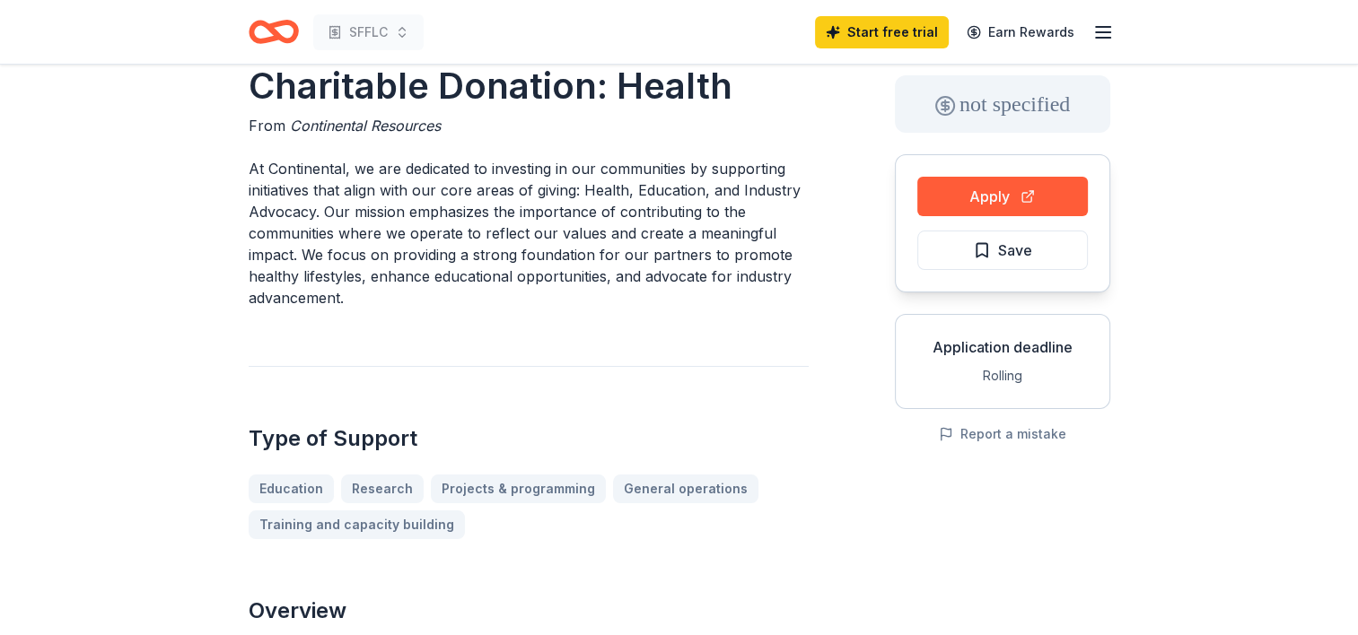
scroll to position [0, 0]
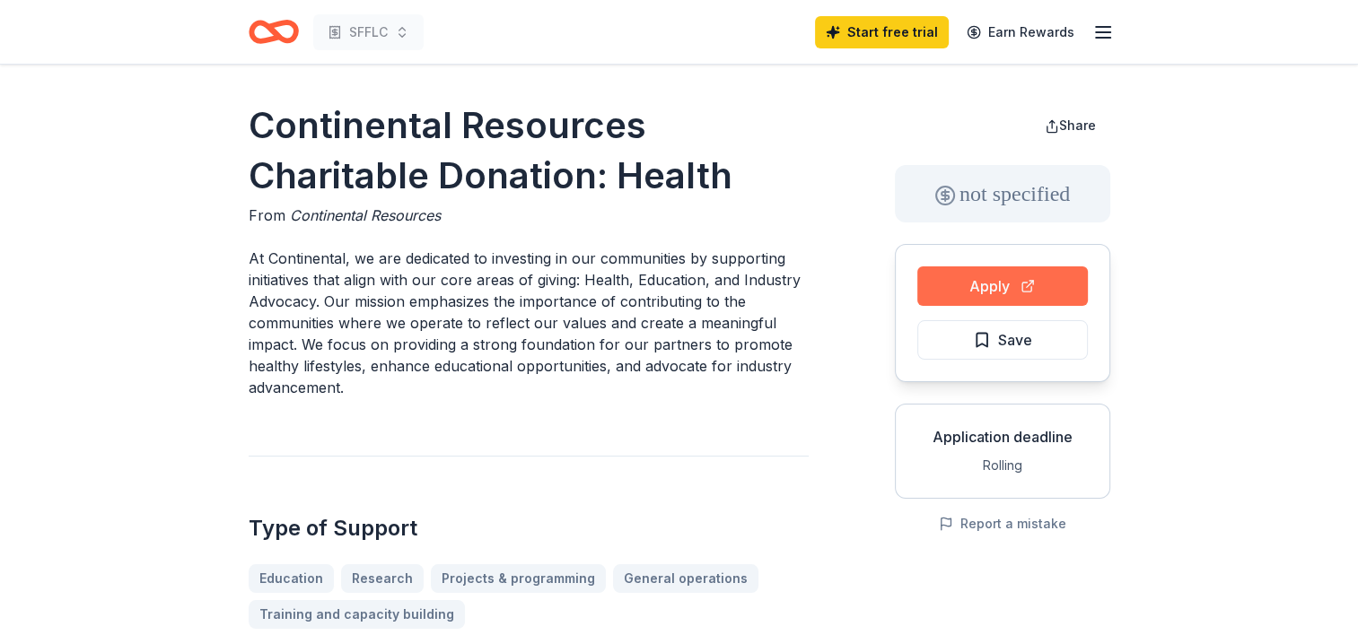
click at [1000, 282] on button "Apply" at bounding box center [1002, 286] width 171 height 39
click at [985, 344] on span "Save" at bounding box center [1002, 339] width 59 height 23
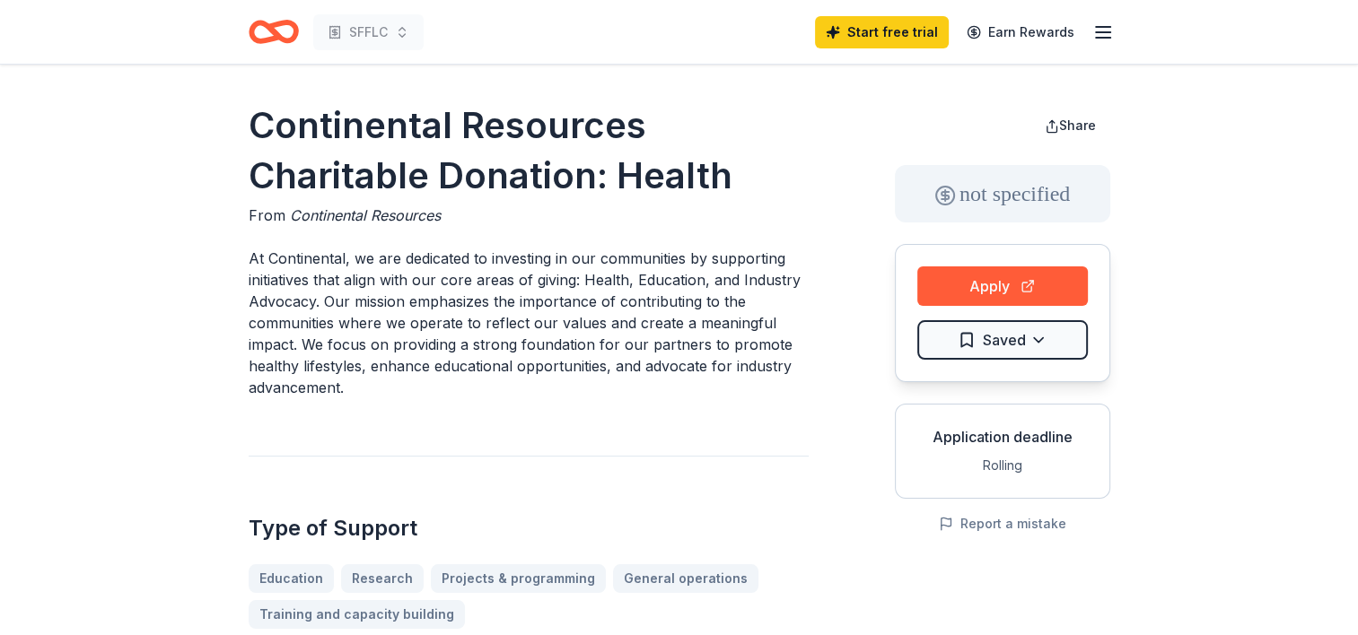
click at [266, 31] on icon "Home" at bounding box center [274, 32] width 50 height 42
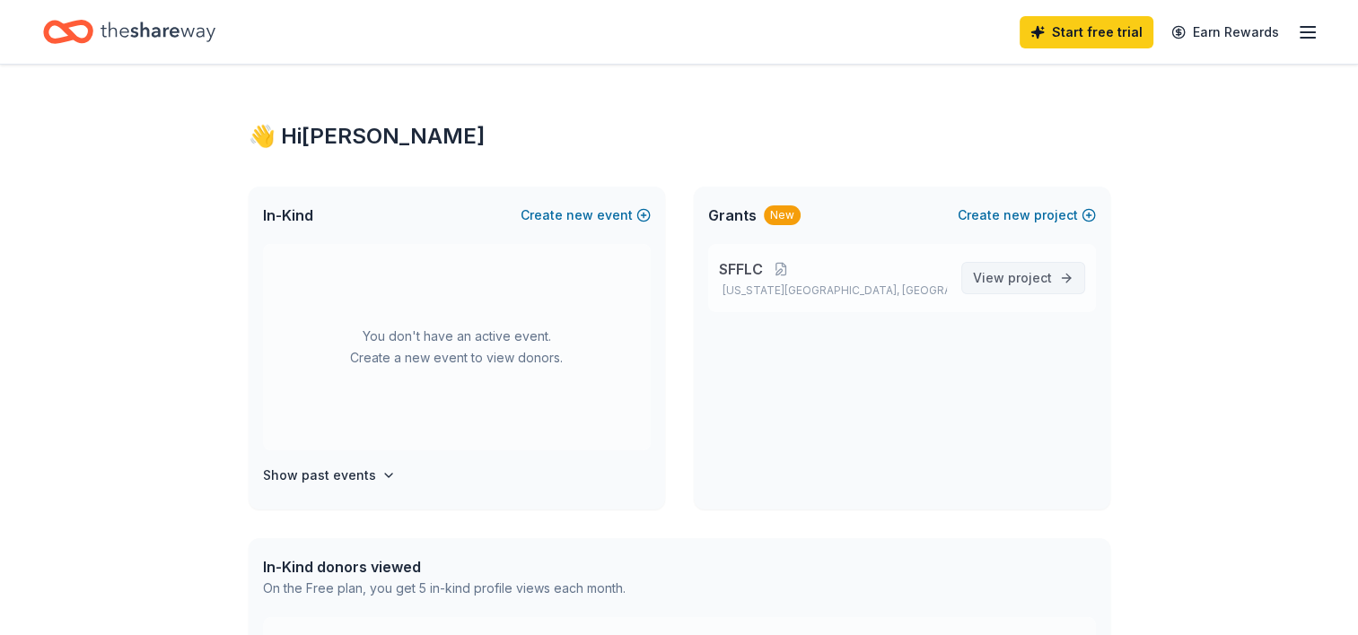
click at [1011, 280] on span "project" at bounding box center [1030, 277] width 44 height 15
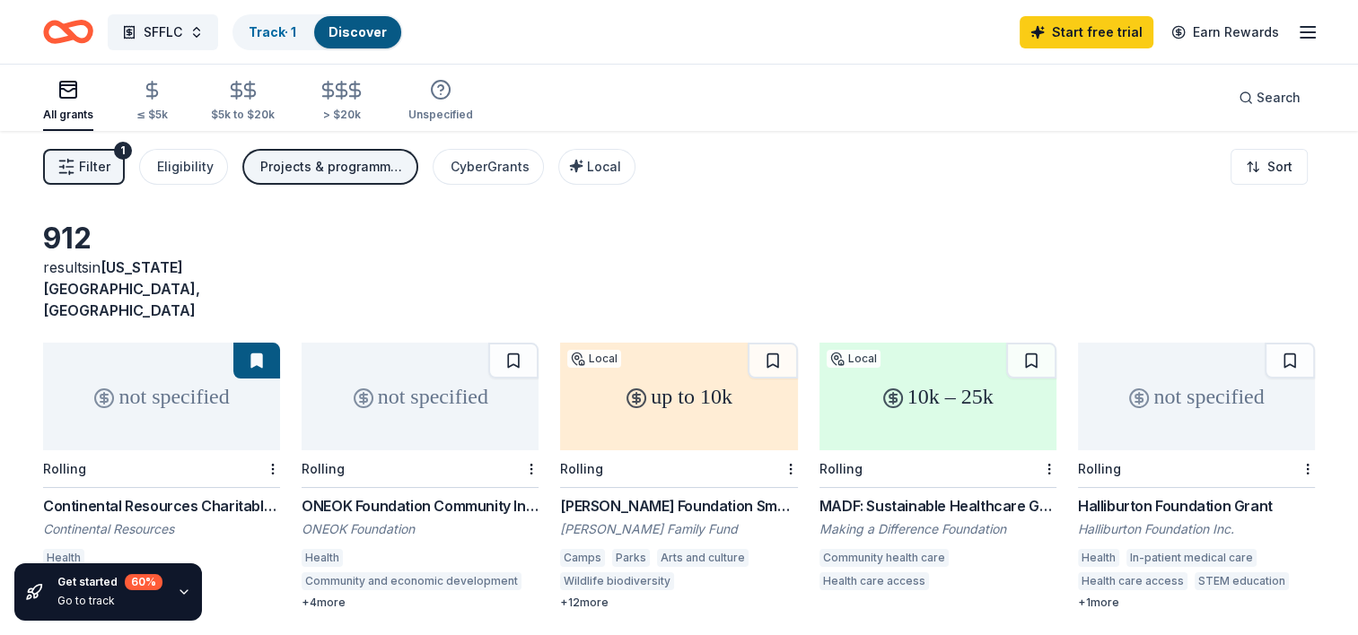
scroll to position [90, 0]
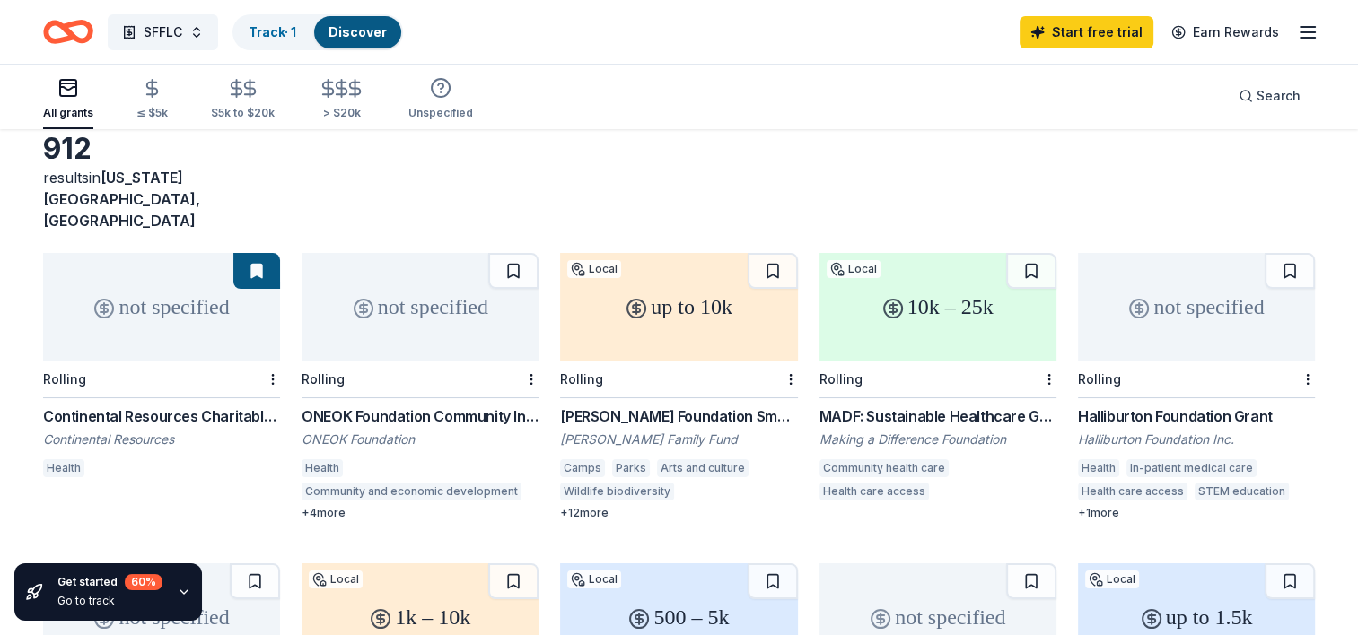
click at [404, 286] on div "not specified" at bounding box center [420, 307] width 237 height 108
click at [945, 284] on div "10k – 25k" at bounding box center [937, 307] width 237 height 108
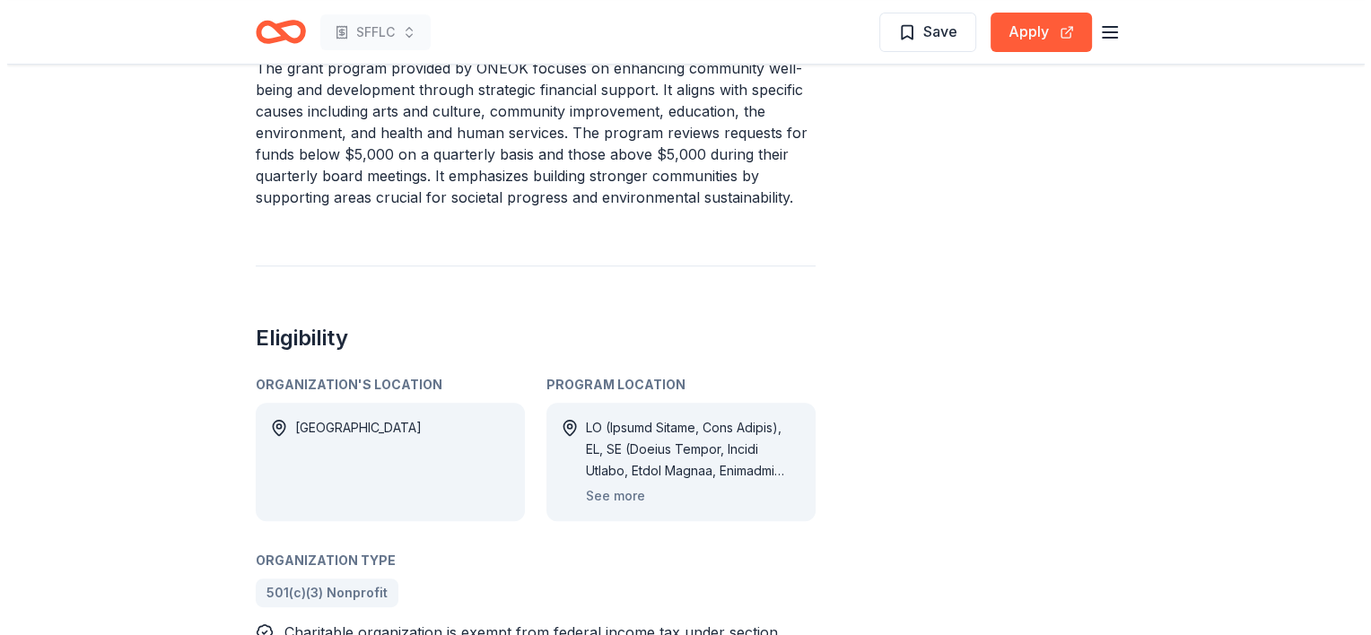
scroll to position [718, 0]
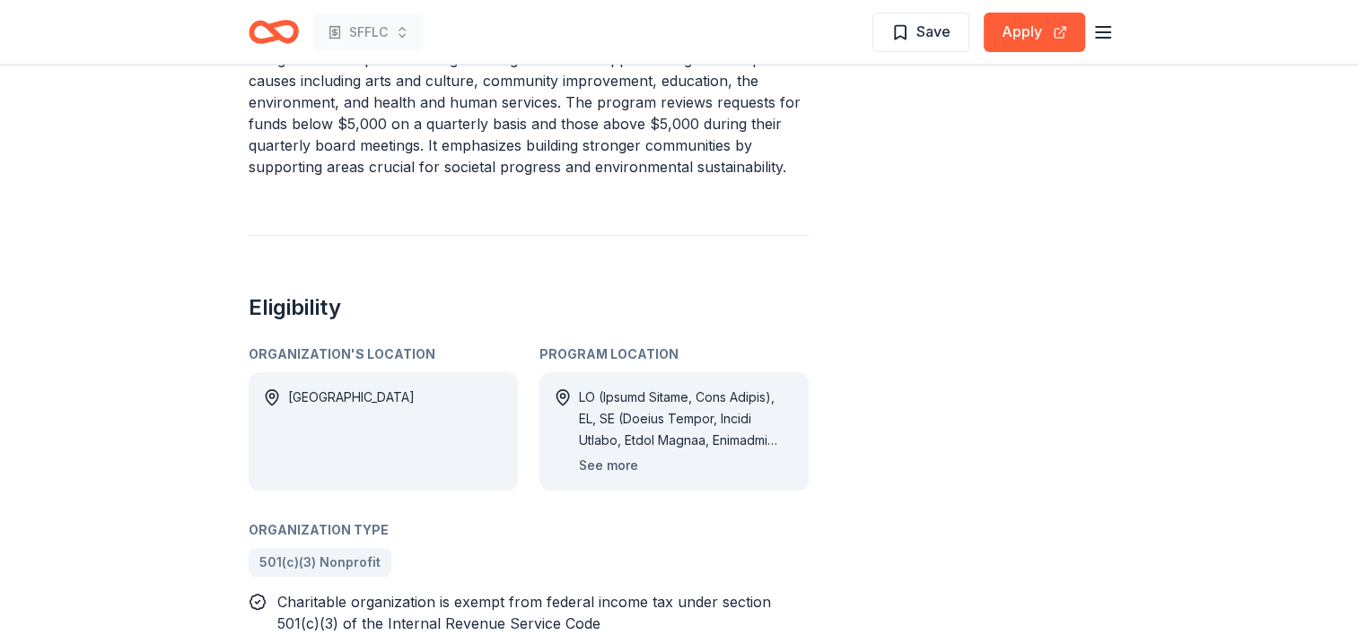
click at [618, 468] on button "See more" at bounding box center [608, 466] width 59 height 22
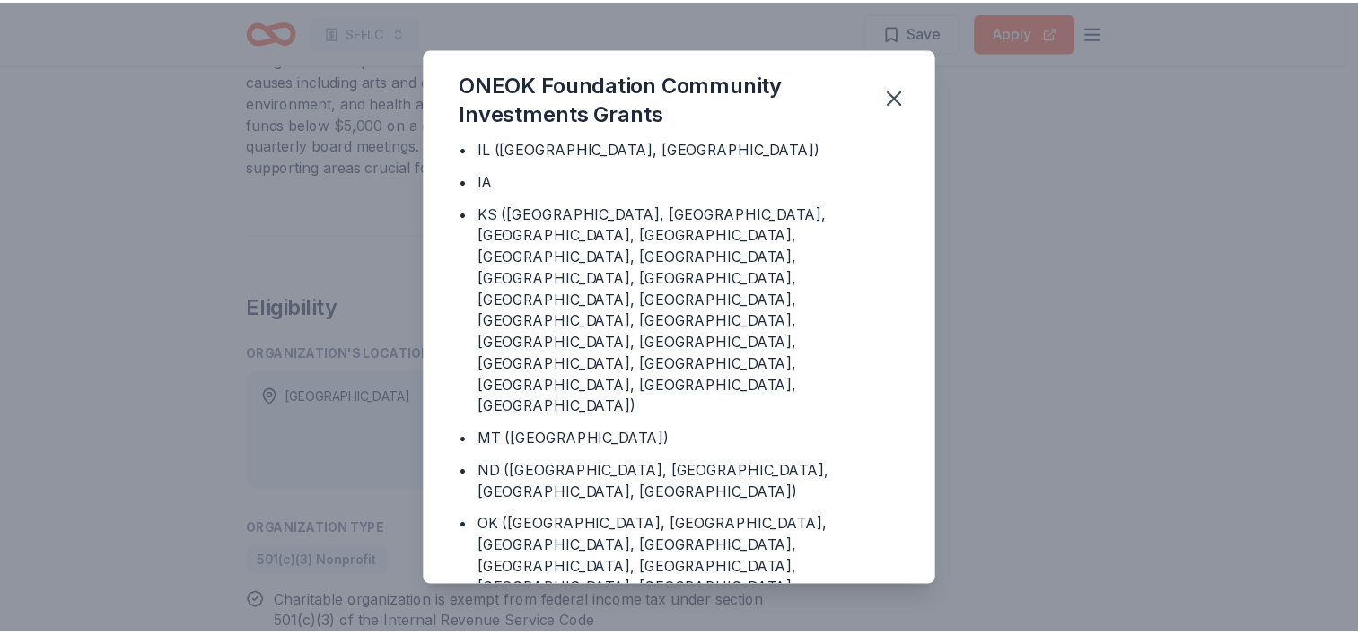
scroll to position [0, 0]
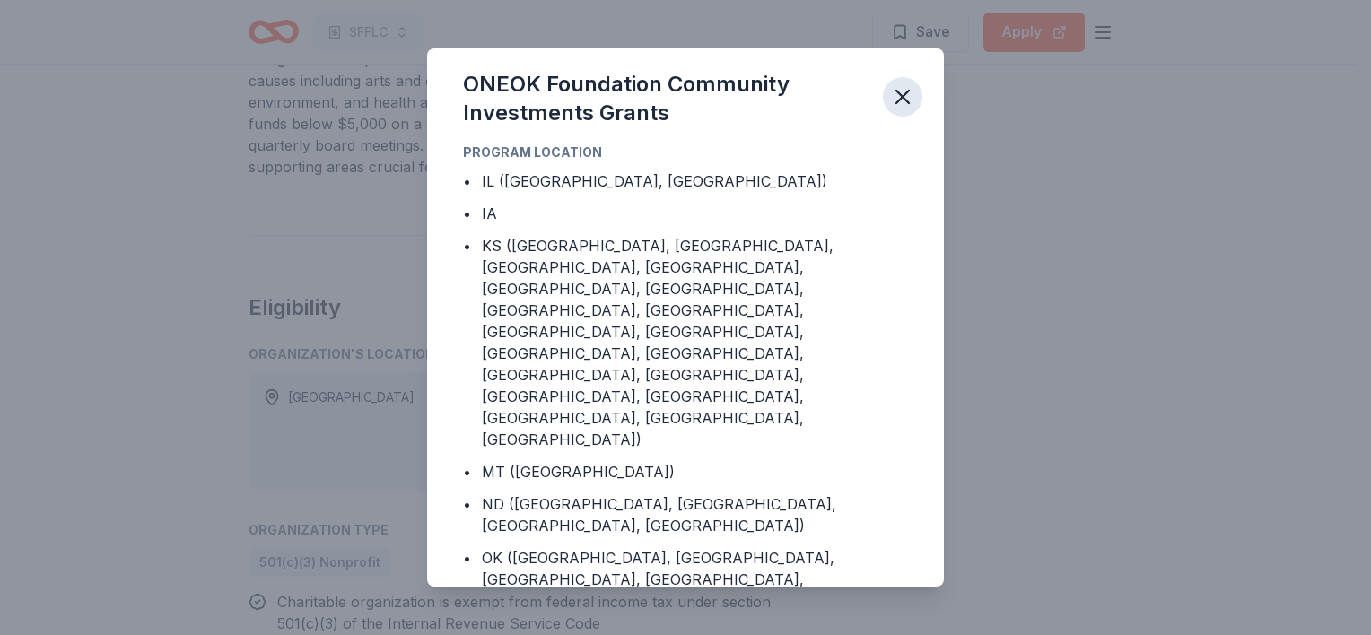
click at [901, 92] on icon "button" at bounding box center [902, 96] width 25 height 25
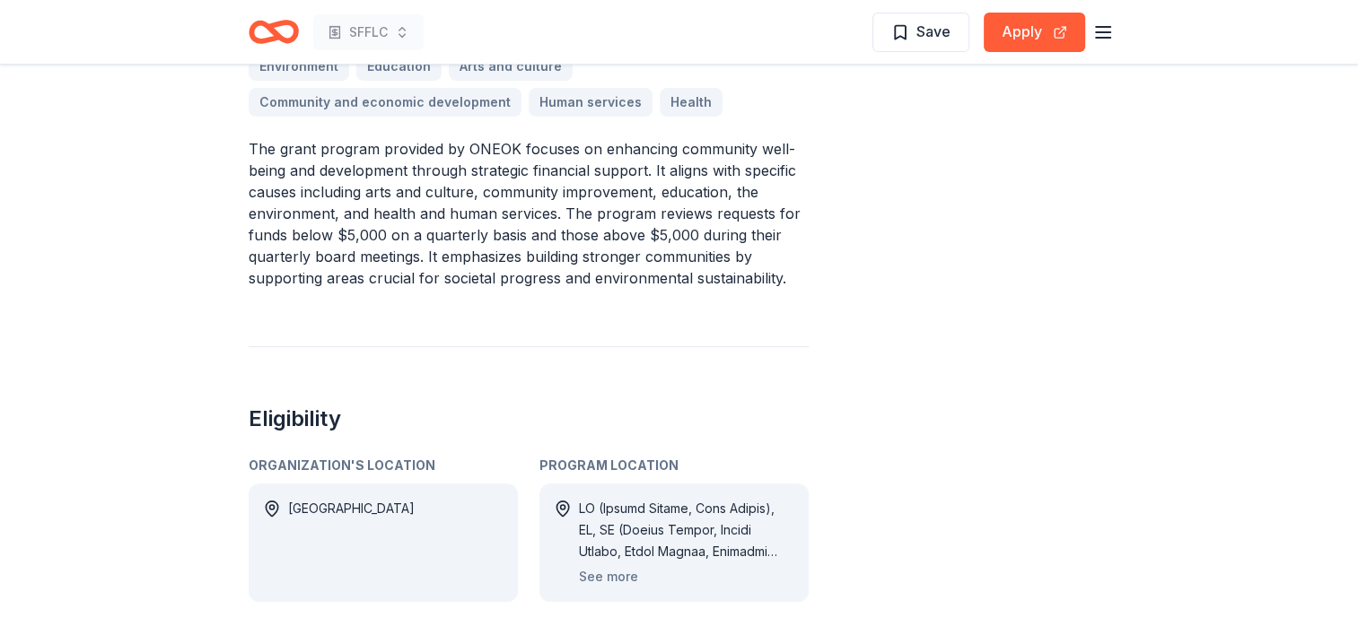
scroll to position [538, 0]
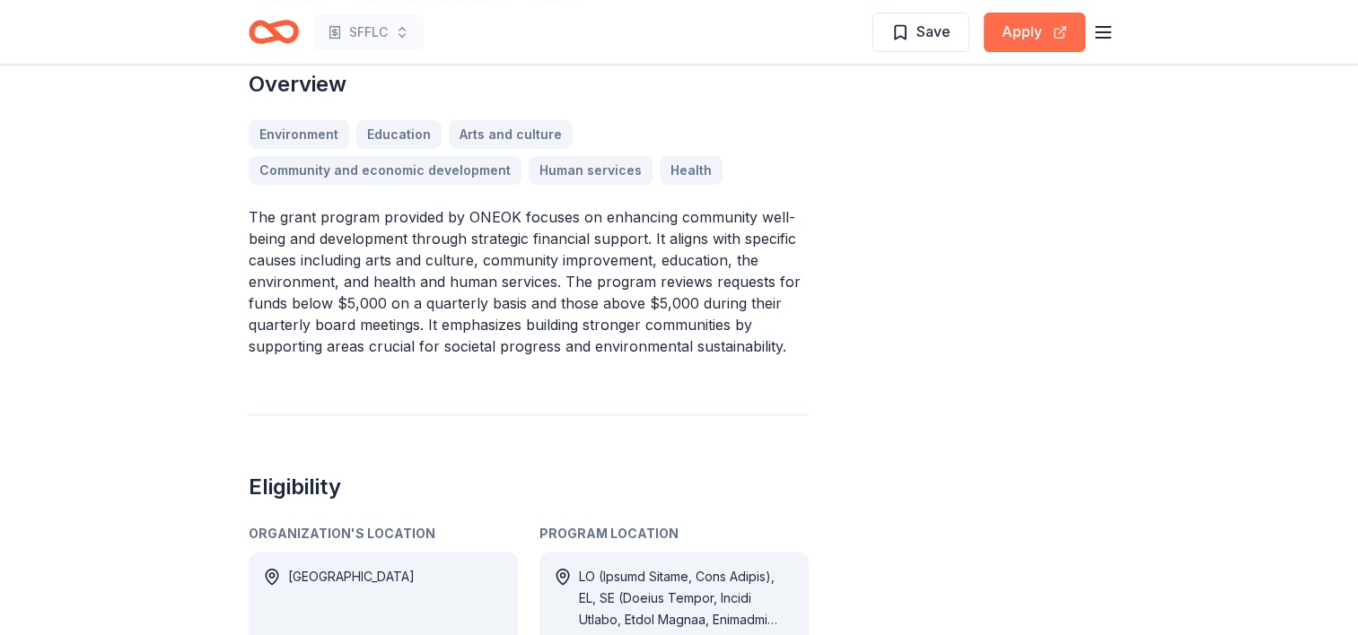
click at [1037, 42] on button "Apply" at bounding box center [1034, 32] width 101 height 39
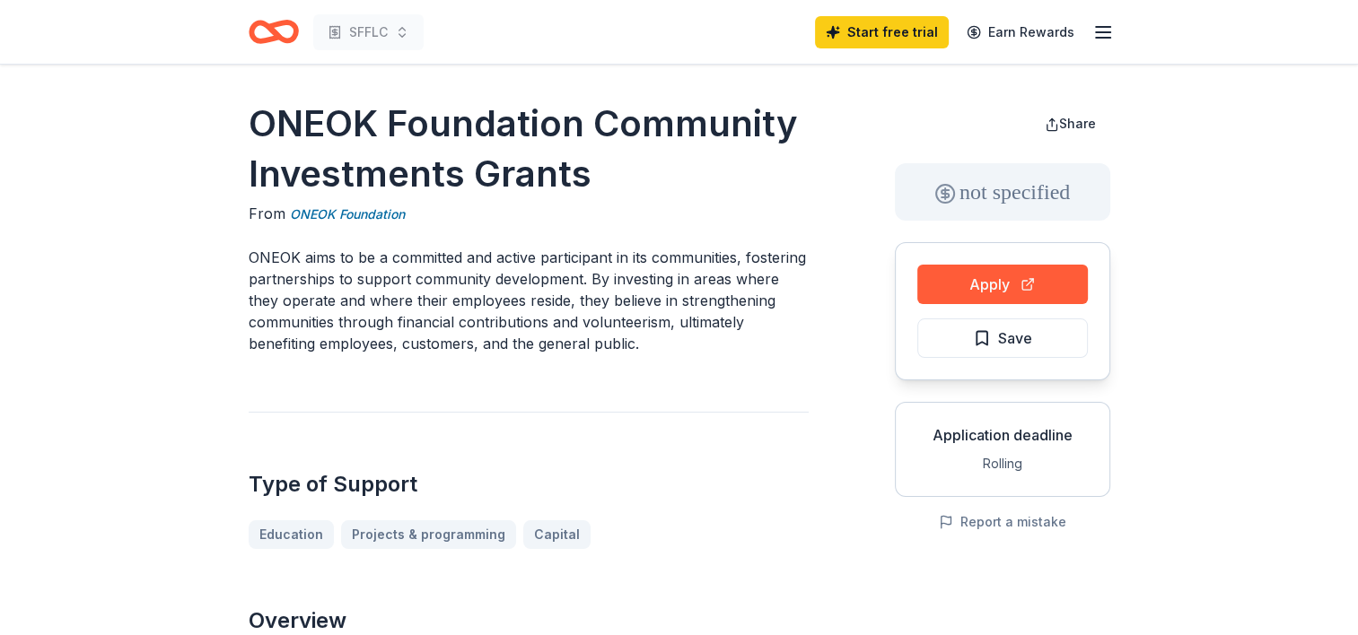
scroll to position [0, 0]
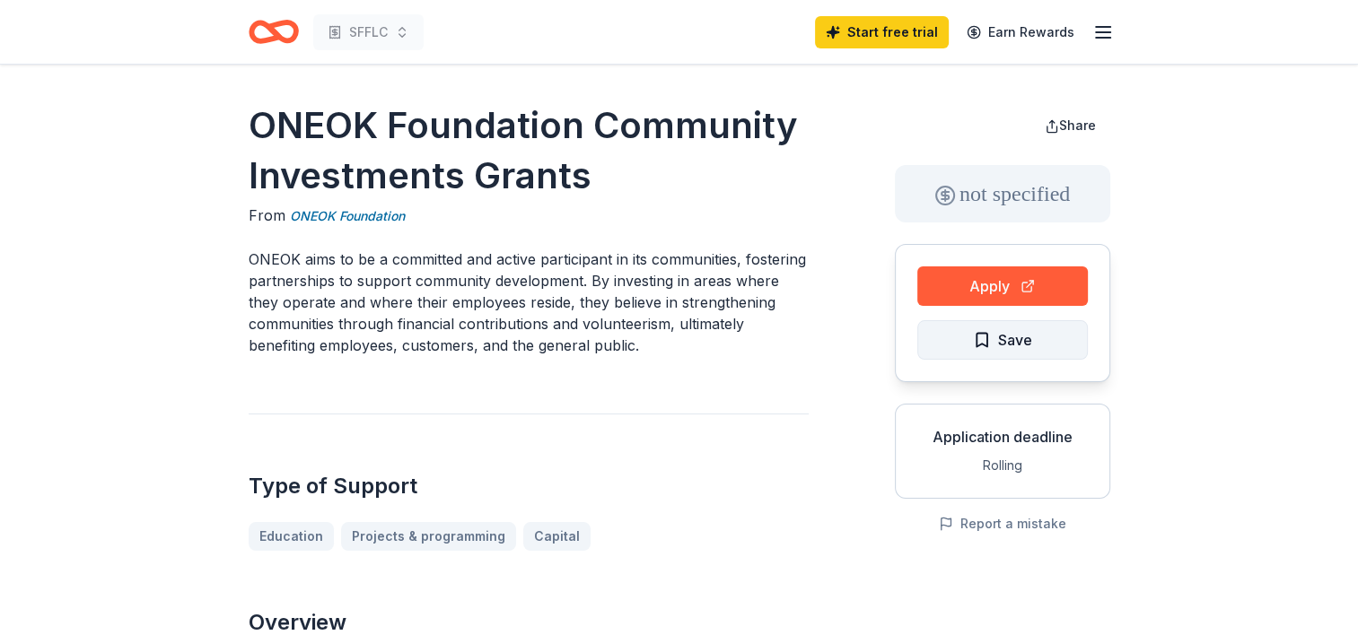
click at [973, 341] on span "Save" at bounding box center [1002, 339] width 59 height 23
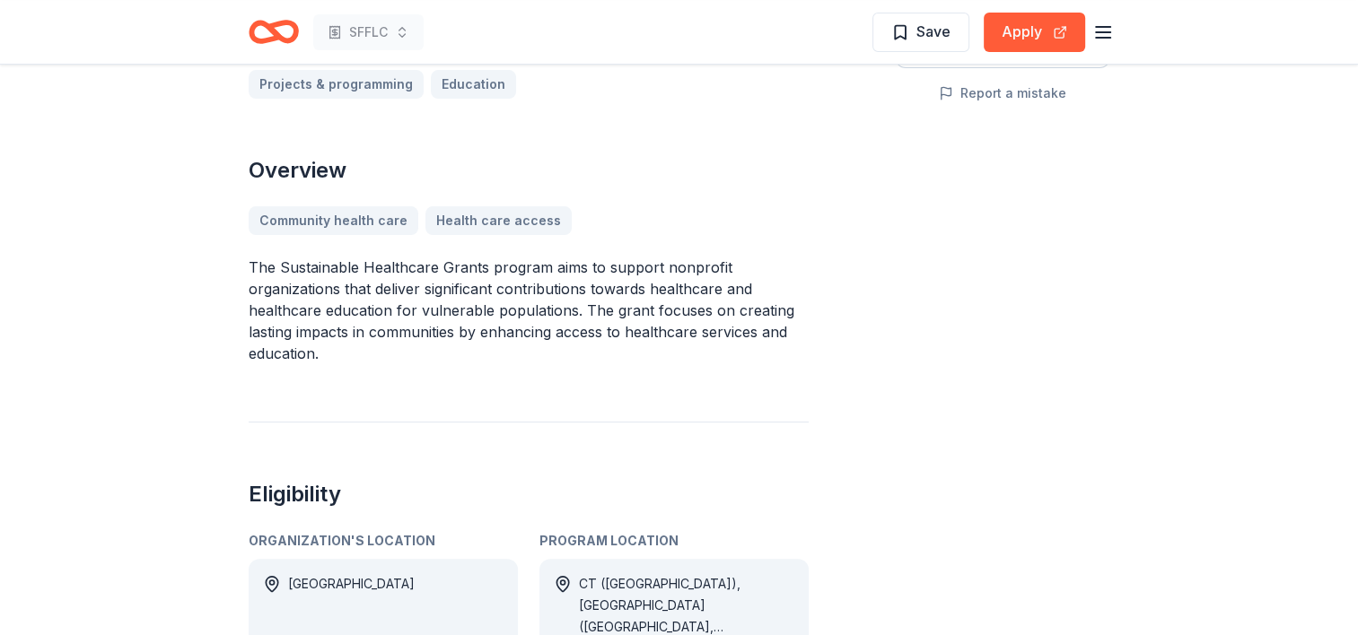
scroll to position [628, 0]
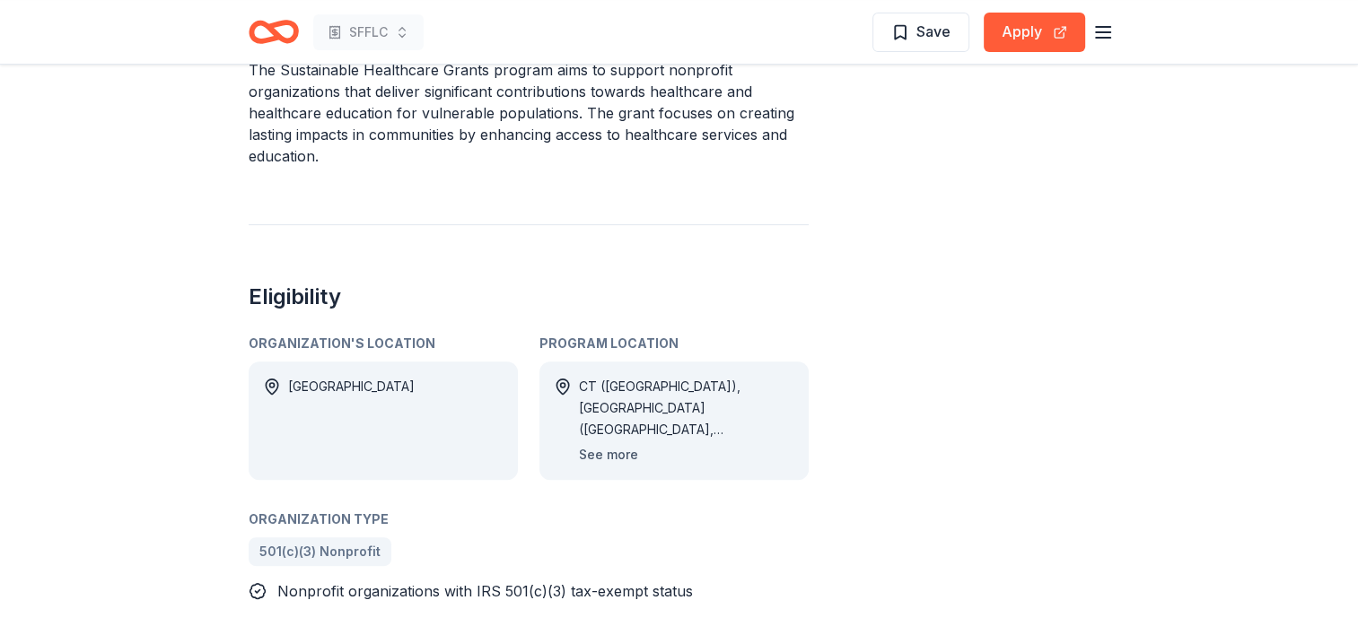
click at [586, 454] on button "See more" at bounding box center [608, 455] width 59 height 22
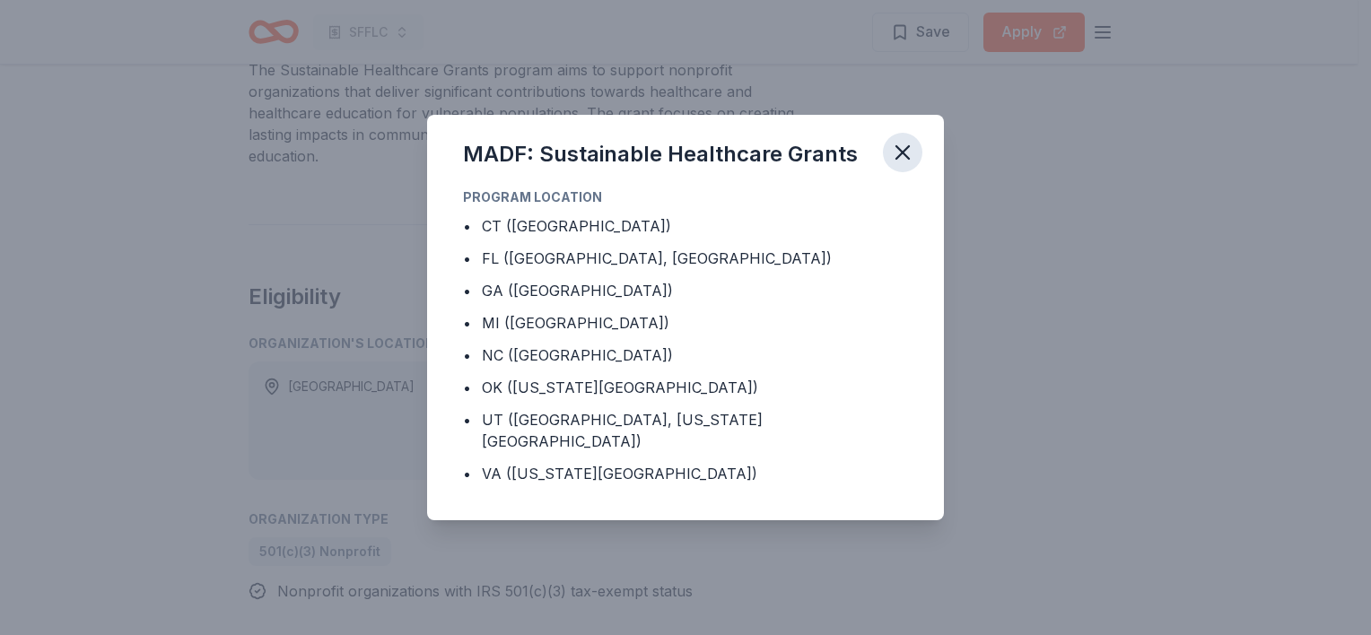
click at [894, 159] on icon "button" at bounding box center [902, 152] width 25 height 25
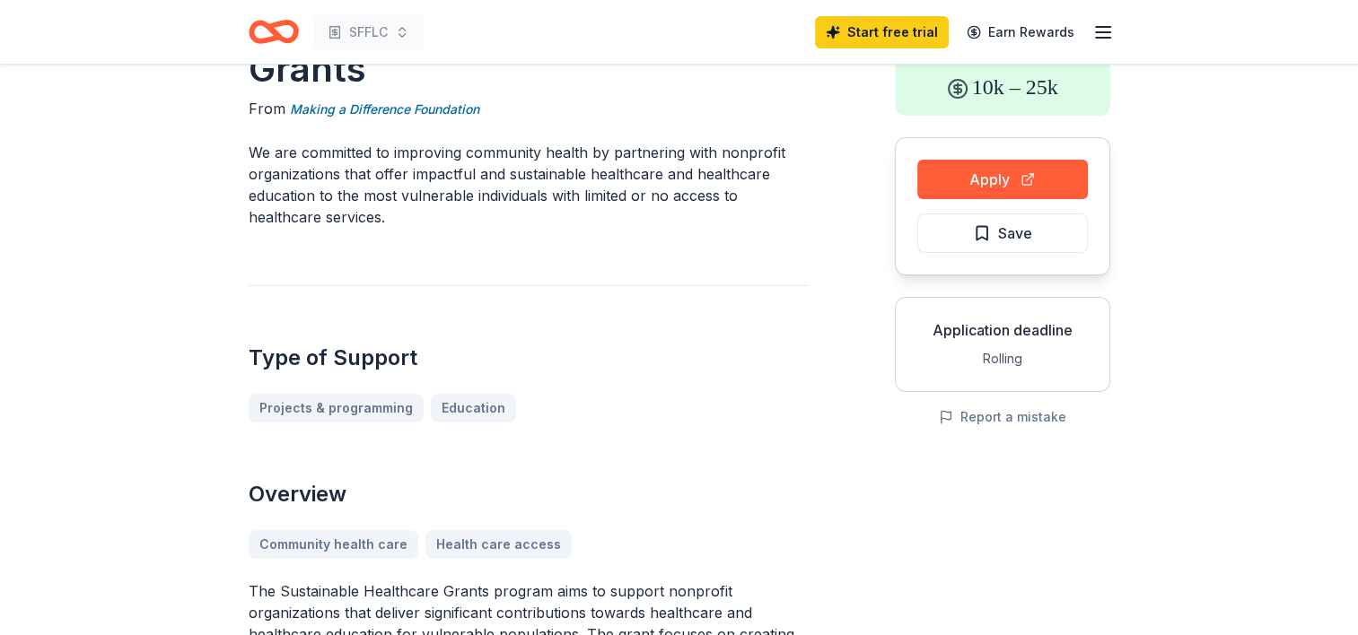
scroll to position [0, 0]
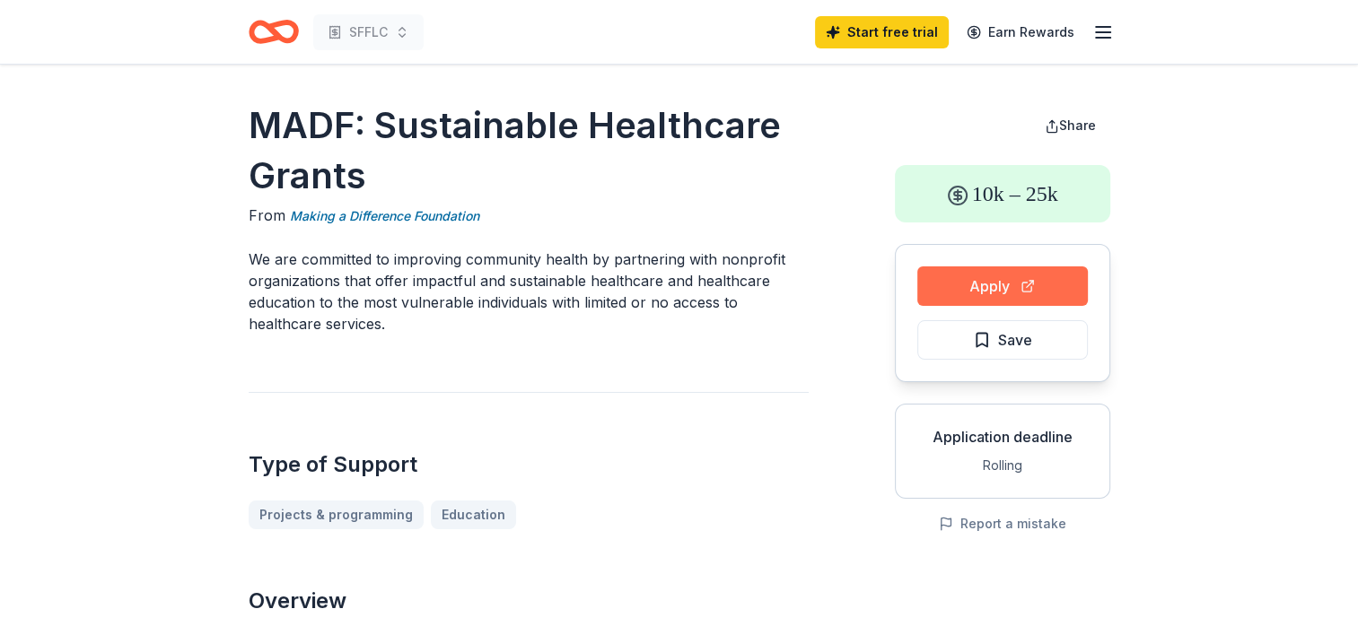
click at [1005, 279] on button "Apply" at bounding box center [1002, 286] width 171 height 39
